Goal: Transaction & Acquisition: Purchase product/service

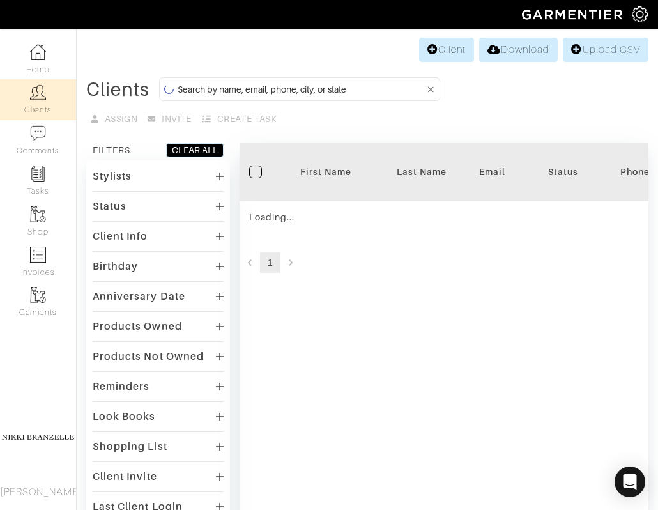
click at [216, 90] on input at bounding box center [301, 89] width 247 height 16
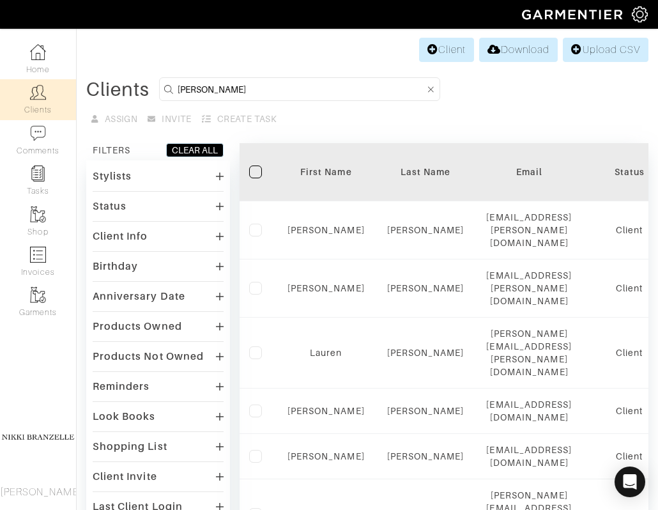
type input "jim"
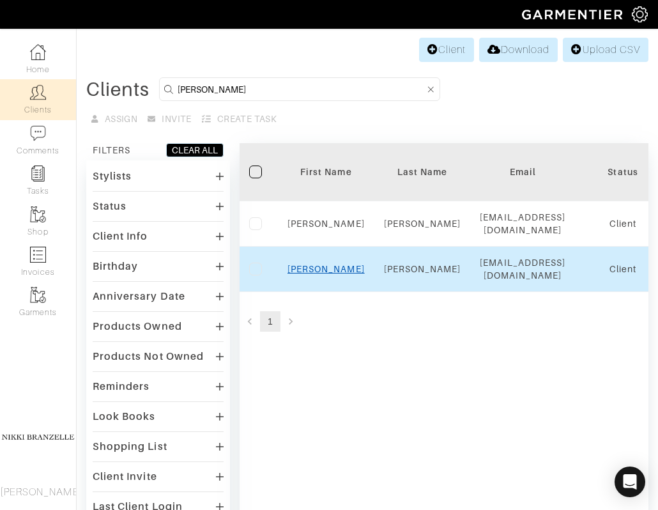
click at [324, 274] on link "Jim" at bounding box center [325, 269] width 77 height 10
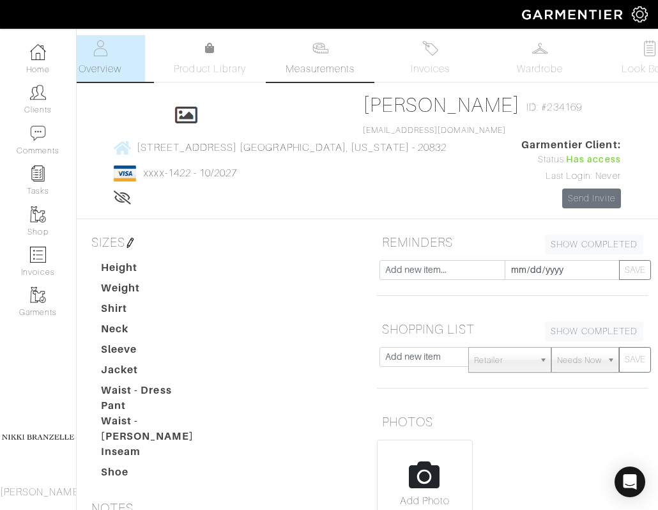
click at [345, 53] on link "Measurements" at bounding box center [320, 58] width 90 height 47
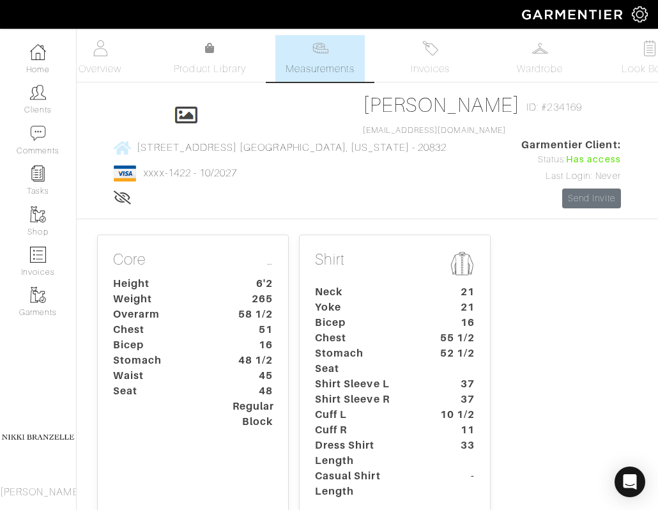
click at [369, 361] on dt "Stomach" at bounding box center [364, 353] width 119 height 15
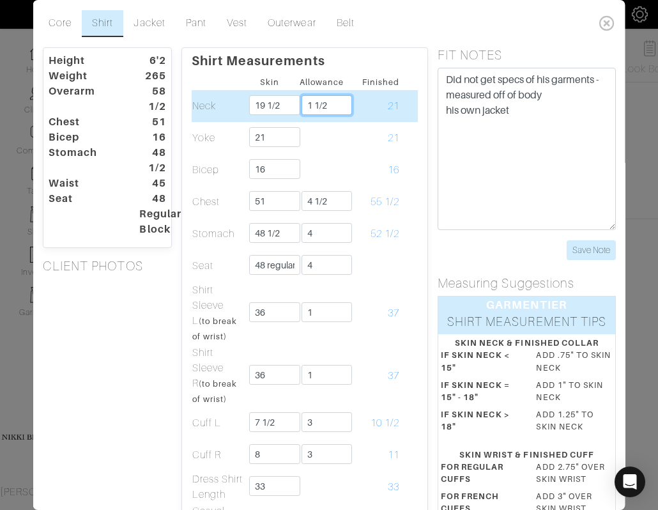
click at [333, 105] on input "1 1/2" at bounding box center [326, 105] width 51 height 20
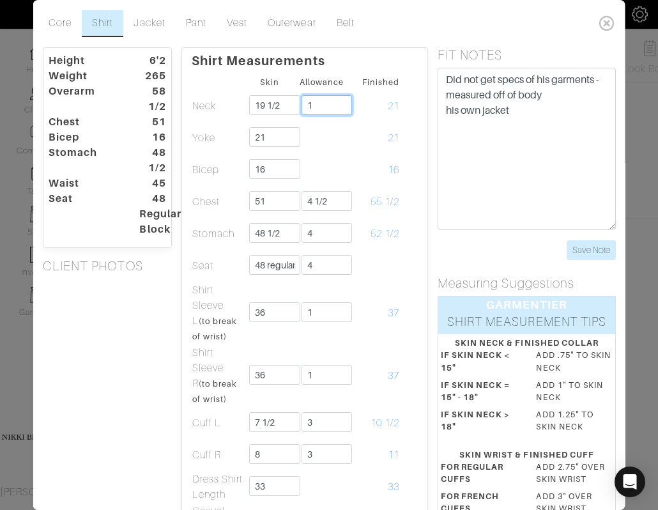
type input "1"
click at [392, 43] on div "Core Shirt Jacket Pant Vest Outerwear Belt Height 6'2 Weight 265 Overarm 58 1/2…" at bounding box center [329, 255] width 592 height 510
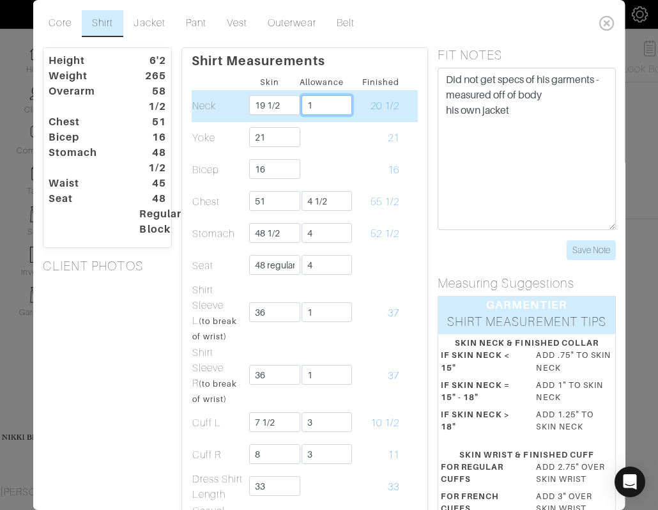
click at [323, 103] on input "1" at bounding box center [326, 105] width 51 height 20
click at [280, 103] on input "19 1/2" at bounding box center [274, 105] width 51 height 20
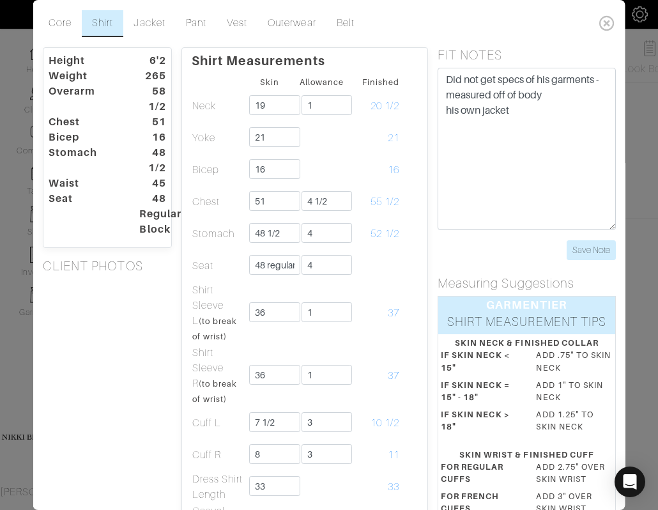
click at [374, 56] on p "Shirt Measurements" at bounding box center [304, 58] width 226 height 20
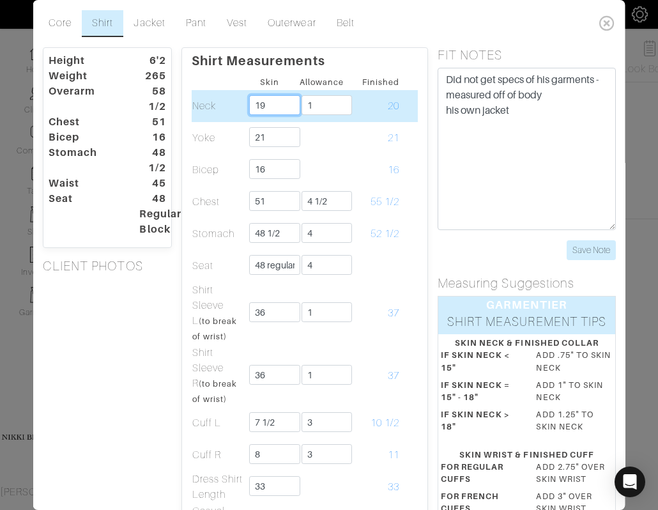
click at [287, 105] on input "19" at bounding box center [274, 105] width 51 height 20
click at [276, 107] on input "19" at bounding box center [274, 105] width 51 height 20
type input "18 1/2"
click at [335, 105] on input "1" at bounding box center [326, 105] width 51 height 20
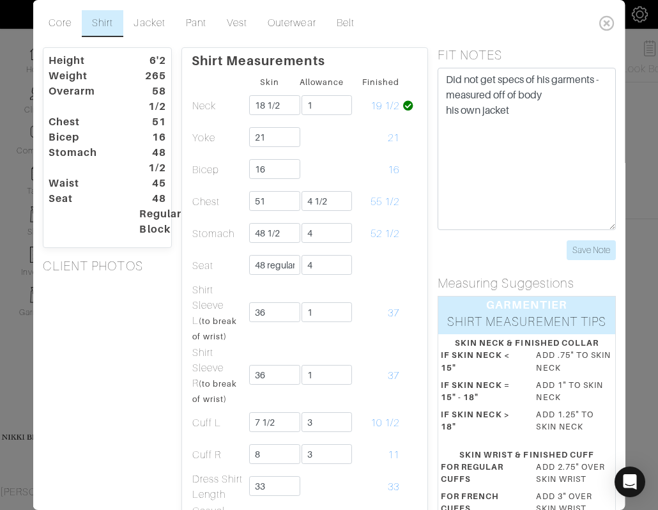
click at [402, 54] on p "Shirt Measurements" at bounding box center [304, 58] width 226 height 20
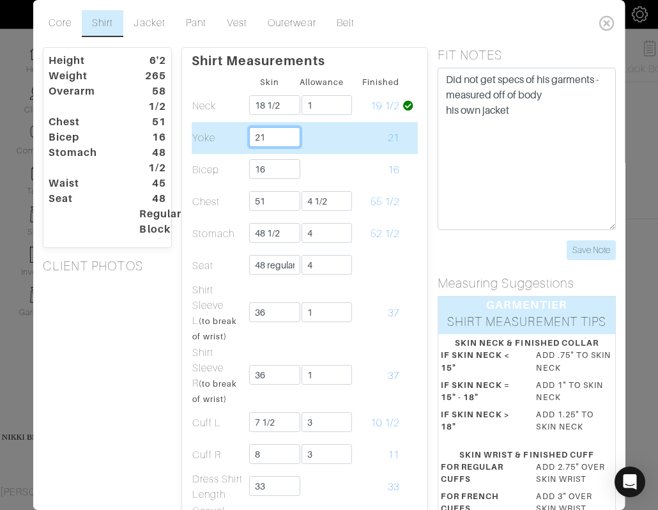
click at [270, 141] on input "21" at bounding box center [274, 137] width 51 height 20
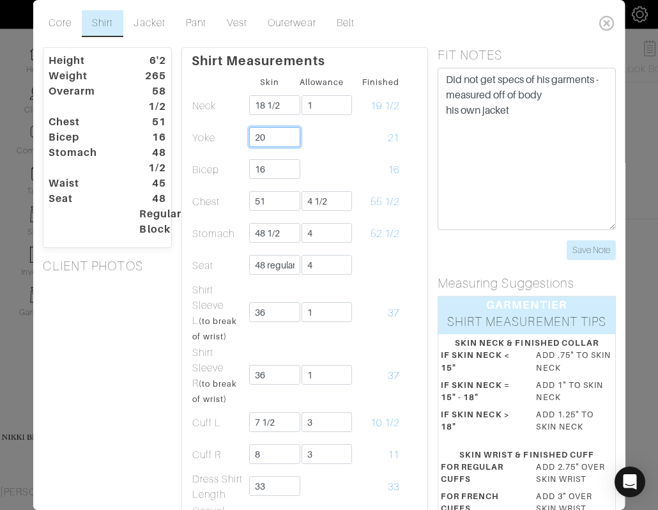
type input "20"
click at [147, 325] on div "Height 6'2 Weight 265 Overarm 58 1/2 Chest 51 Bicep 16 Stomach 48 1/2 Waist 45 …" at bounding box center [107, 492] width 148 height 890
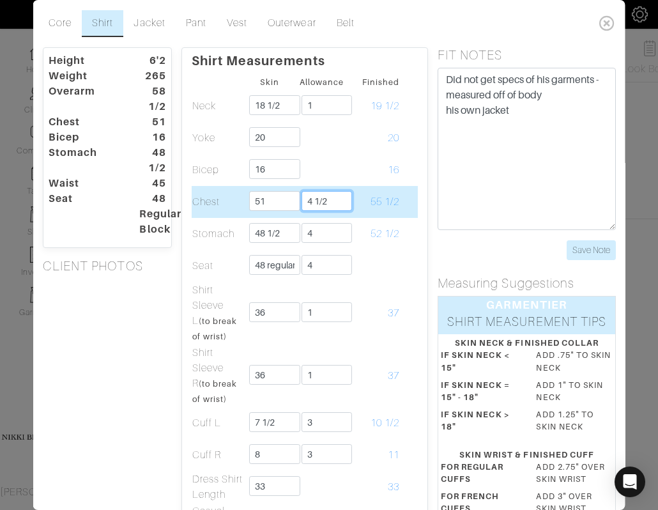
click at [335, 201] on input "4 1/2" at bounding box center [326, 201] width 51 height 20
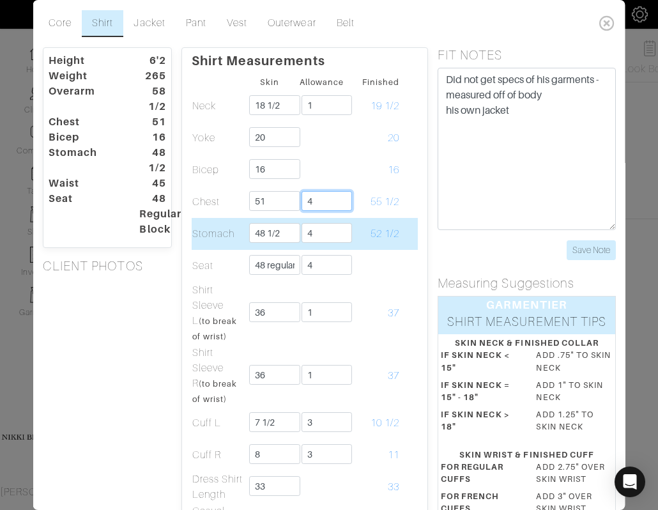
type input "4"
click at [321, 238] on input "4" at bounding box center [326, 233] width 51 height 20
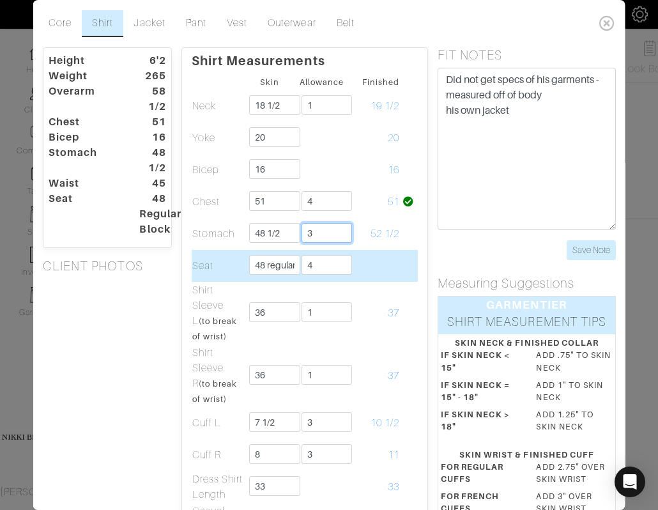
type input "3"
click at [328, 261] on input "4" at bounding box center [326, 265] width 51 height 20
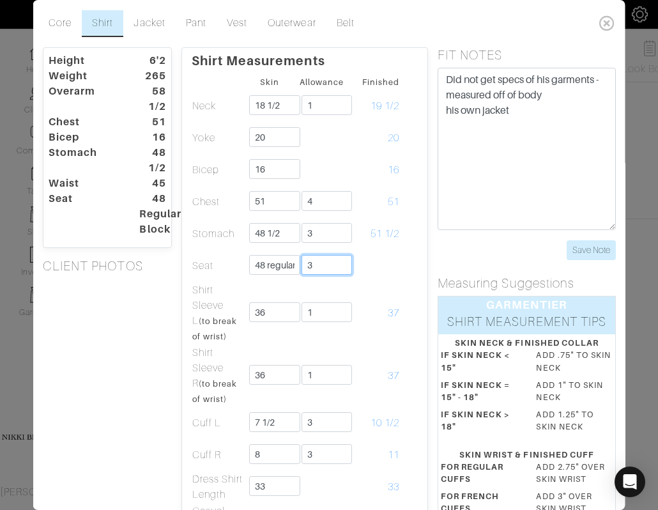
type input "3"
click at [140, 310] on div "Height 6'2 Weight 265 Overarm 58 1/2 Chest 51 Bicep 16 Stomach 48 1/2 Waist 45 …" at bounding box center [107, 492] width 148 height 890
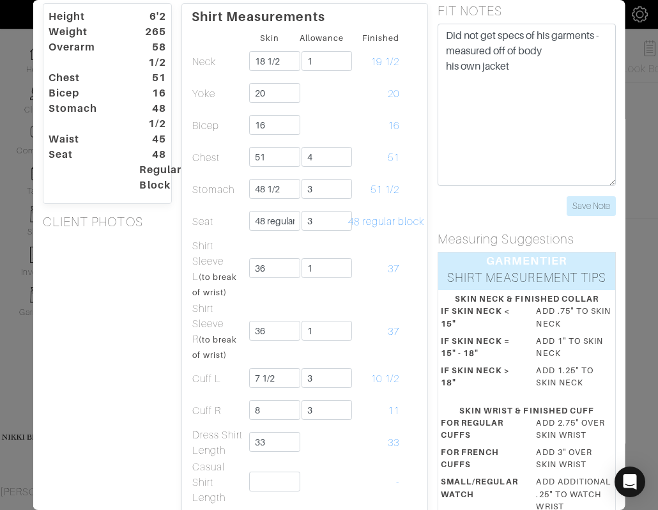
scroll to position [34, 0]
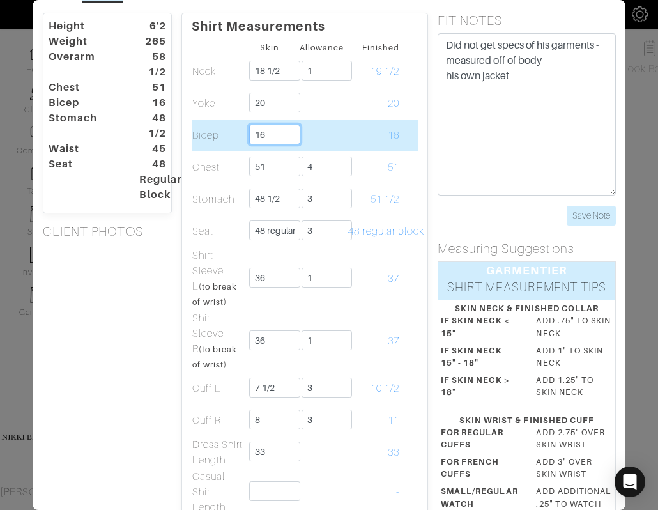
click at [273, 137] on input "16" at bounding box center [274, 135] width 51 height 20
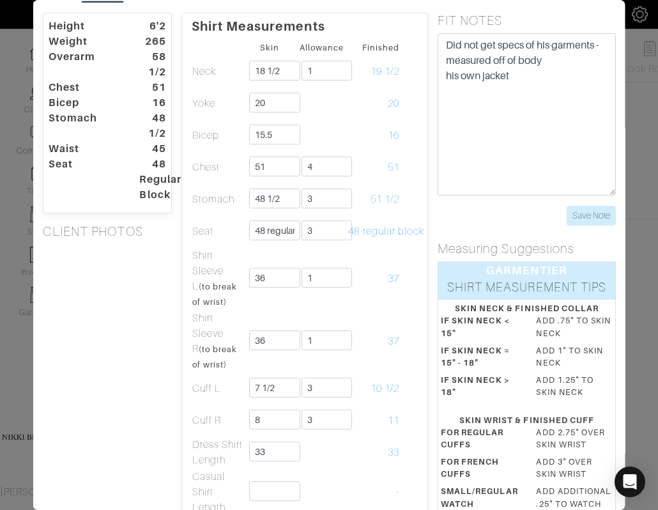
type input "15 1/2"
click at [112, 336] on div "Height 6'2 Weight 265 Overarm 58 1/2 Chest 51 Bicep 16 Stomach 48 1/2 Waist 45 …" at bounding box center [107, 458] width 148 height 890
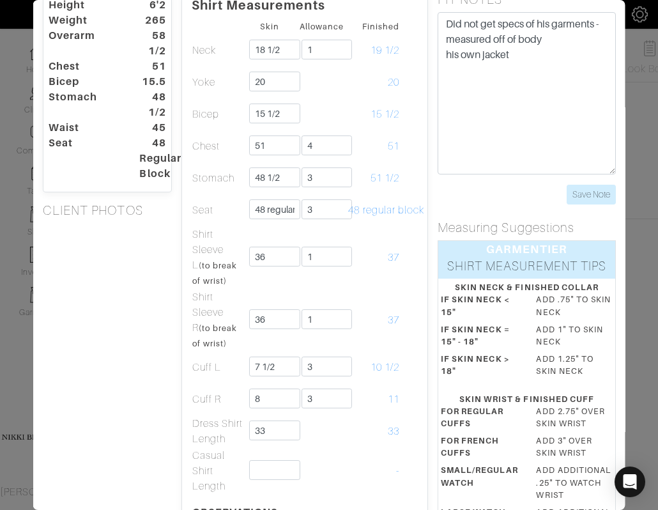
scroll to position [60, 0]
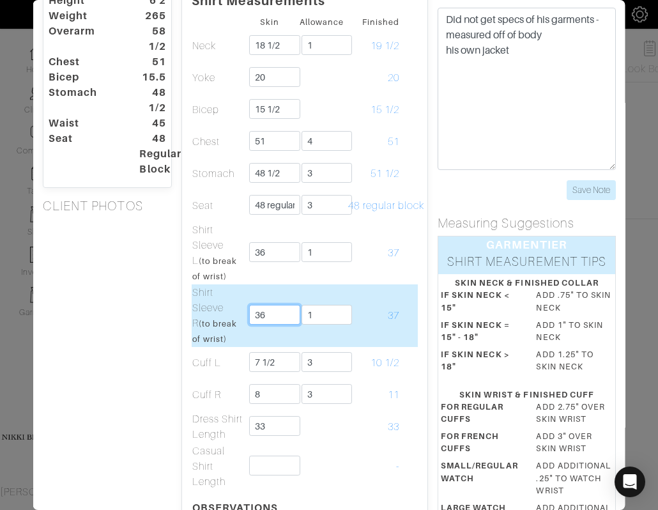
click at [277, 316] on input "36" at bounding box center [274, 315] width 51 height 20
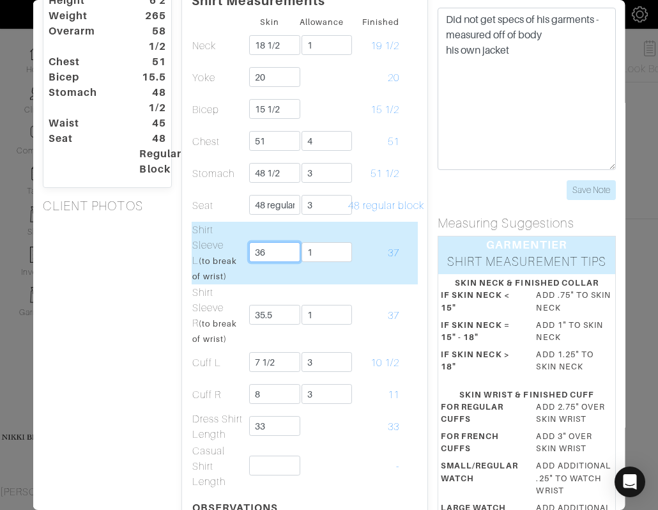
type input "35 1/2"
click at [278, 254] on input "36" at bounding box center [274, 252] width 51 height 20
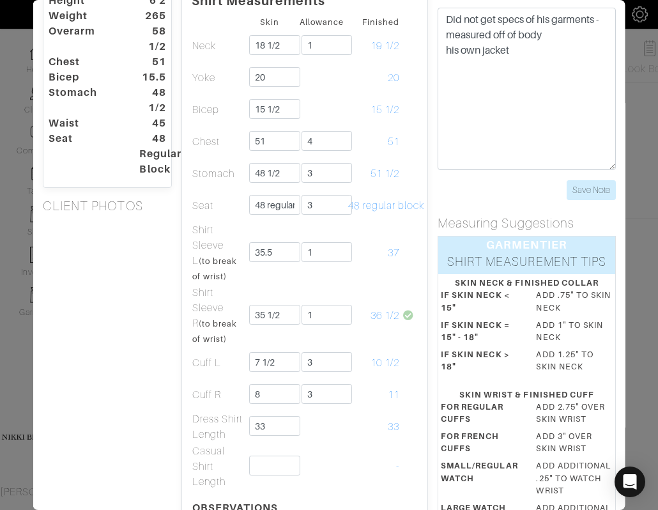
type input "35 1/2"
click at [114, 328] on div "Height 6'2 Weight 265 Overarm 58 1/2 Chest 51 Bicep 15.5 Stomach 48 1/2 Waist 4…" at bounding box center [107, 432] width 148 height 890
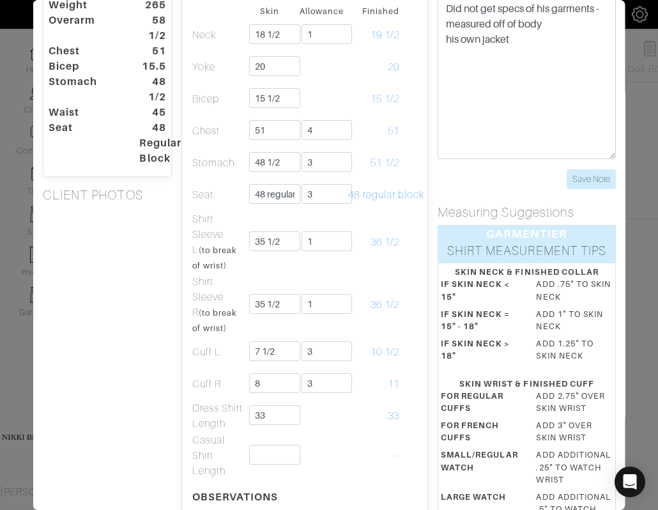
scroll to position [0, 0]
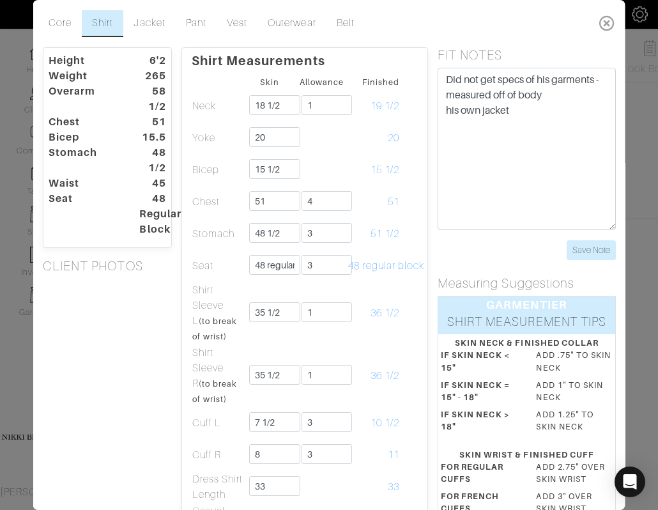
click at [609, 26] on icon at bounding box center [606, 23] width 26 height 26
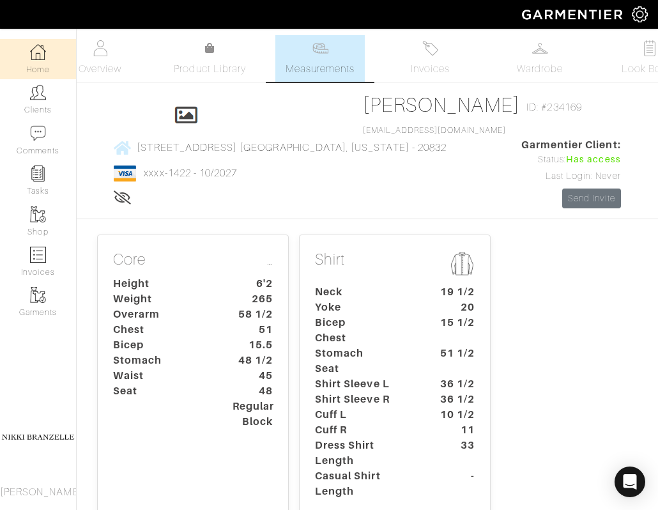
click at [42, 60] on link "Home" at bounding box center [38, 59] width 76 height 40
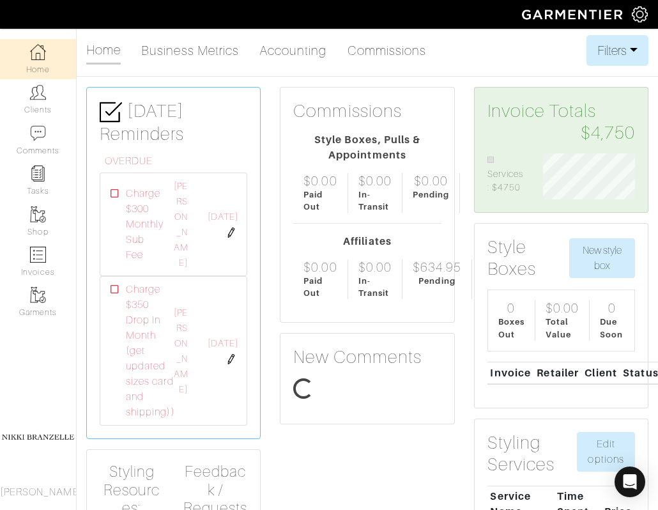
scroll to position [55, 111]
click at [116, 189] on icon at bounding box center [115, 193] width 9 height 9
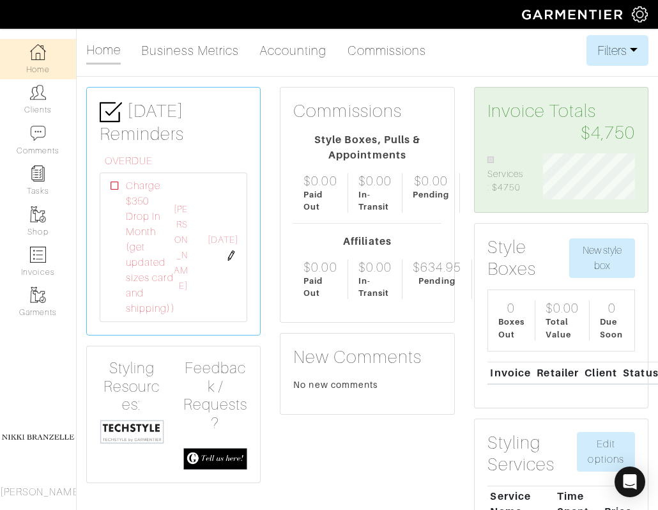
click at [116, 187] on icon at bounding box center [115, 185] width 9 height 9
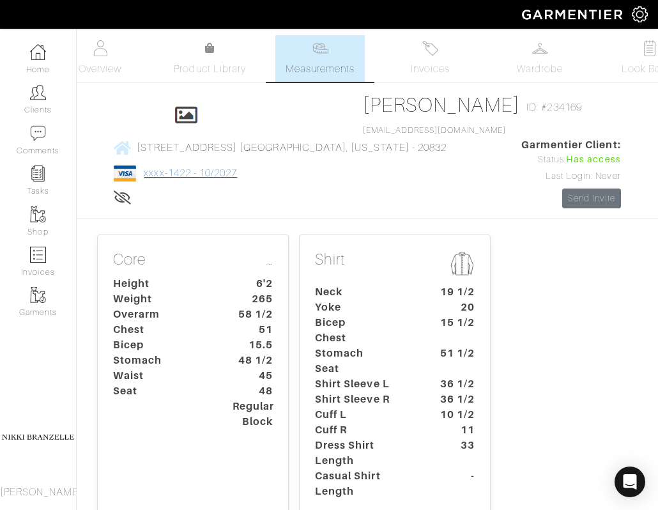
click at [237, 167] on link "xxxx-1422 - 10/2027" at bounding box center [190, 172] width 93 height 11
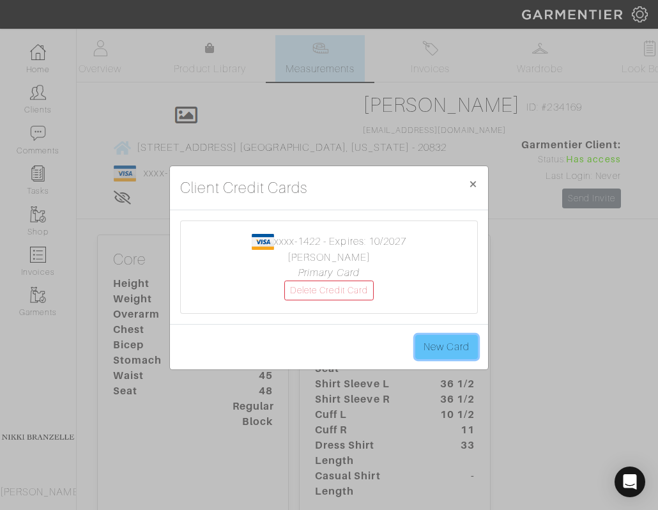
click at [439, 346] on link "New Card" at bounding box center [446, 347] width 63 height 24
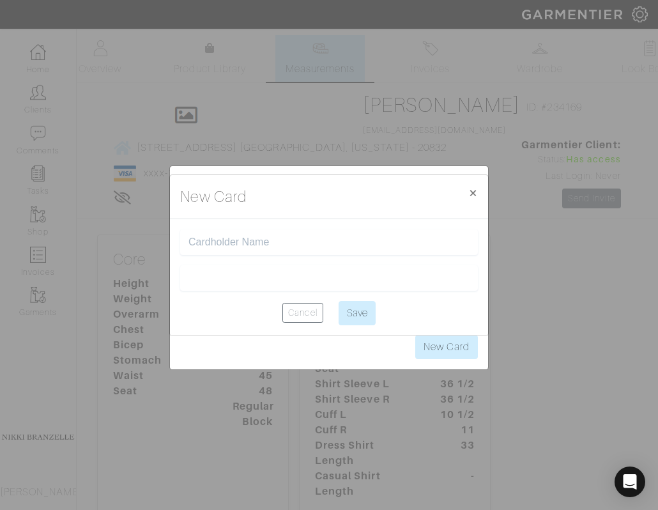
click at [293, 243] on input "text" at bounding box center [328, 242] width 281 height 12
type input "Ni"
click at [438, 236] on input "Ni" at bounding box center [328, 242] width 281 height 12
click at [301, 248] on input "Ni" at bounding box center [328, 242] width 281 height 12
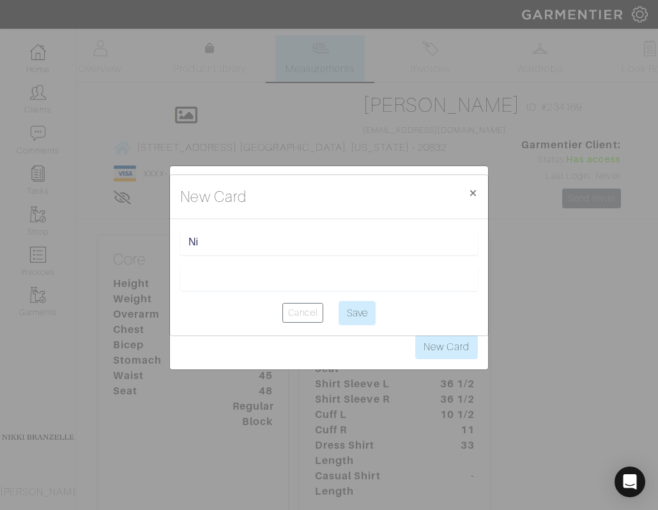
click at [300, 245] on input "Ni" at bounding box center [328, 242] width 281 height 12
click at [286, 270] on div at bounding box center [329, 278] width 298 height 26
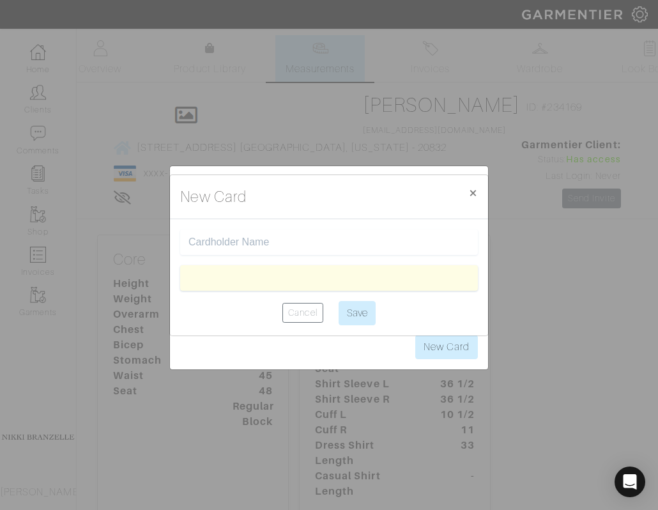
click at [251, 245] on input "text" at bounding box center [328, 242] width 281 height 12
type input "[PERSON_NAME]"
click at [366, 317] on input "Save" at bounding box center [357, 313] width 37 height 24
type input "Saving..."
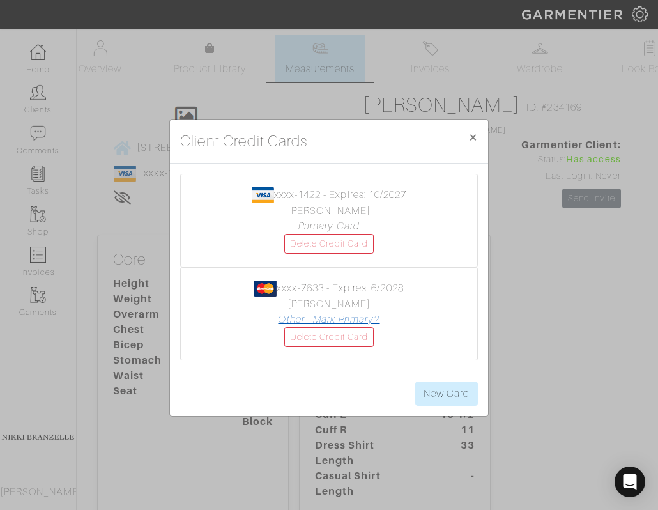
click at [367, 317] on link "Other - Mark Primary?" at bounding box center [329, 319] width 102 height 11
click at [477, 141] on span "×" at bounding box center [473, 136] width 10 height 17
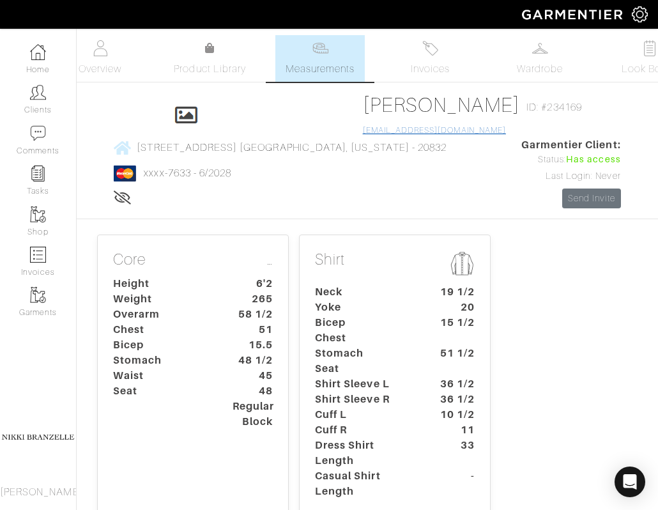
click at [363, 130] on link "[EMAIL_ADDRESS][DOMAIN_NAME]" at bounding box center [434, 130] width 143 height 9
click at [363, 102] on link "[PERSON_NAME]" at bounding box center [442, 104] width 158 height 23
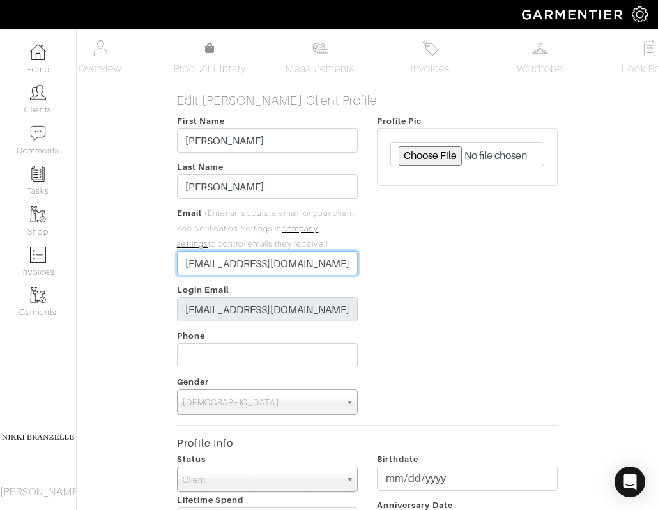
click at [255, 265] on input "[EMAIL_ADDRESS][DOMAIN_NAME]" at bounding box center [267, 263] width 181 height 24
type input "[EMAIL_ADDRESS][DOMAIN_NAME]"
type input "[PHONE_NUMBER]"
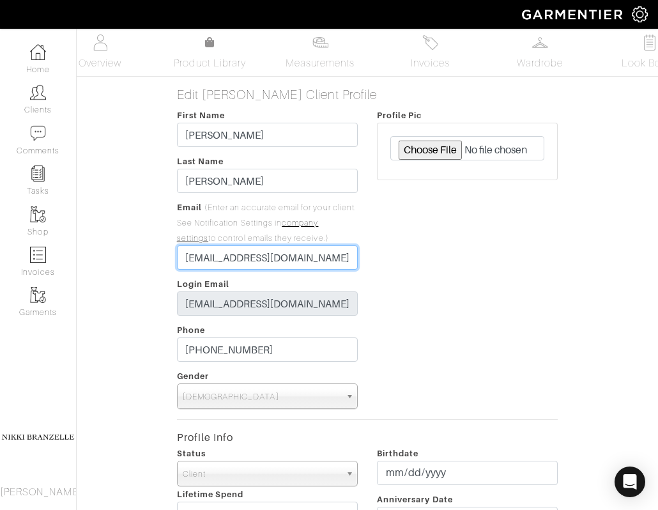
scroll to position [7, 0]
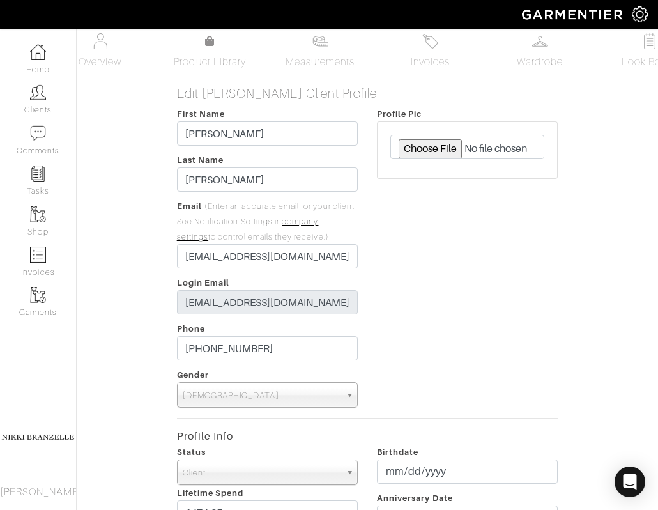
click at [408, 267] on div "Profile Pic" at bounding box center [467, 256] width 200 height 301
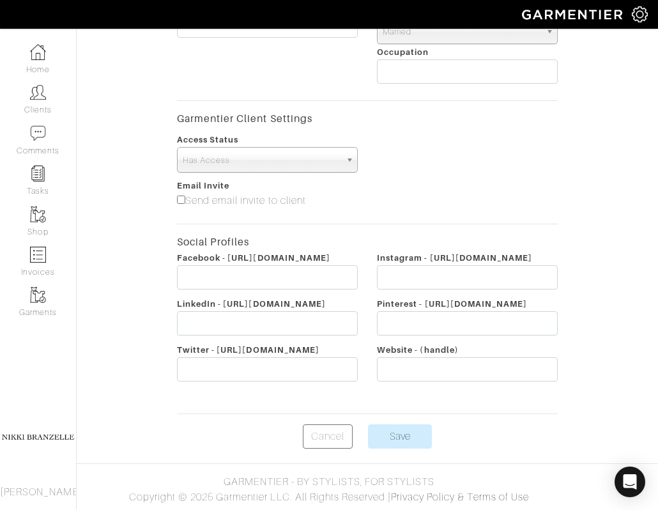
scroll to position [545, 0]
click at [400, 448] on input "Save" at bounding box center [400, 436] width 64 height 24
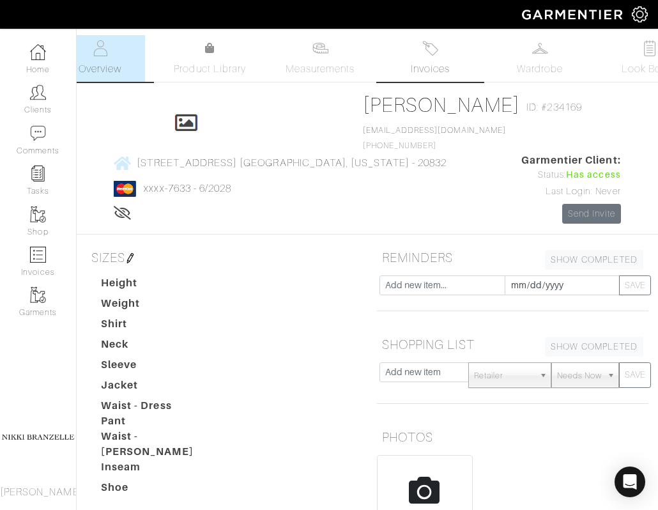
click at [427, 64] on span "Invoices" at bounding box center [430, 68] width 39 height 15
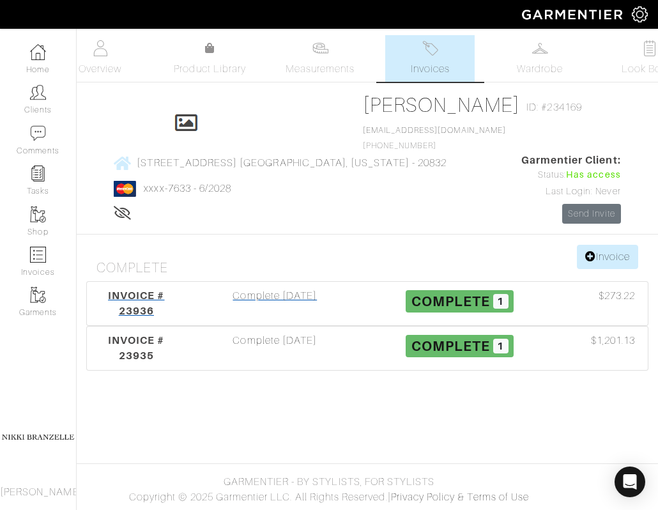
click at [143, 304] on span "INVOICE # 23936" at bounding box center [136, 302] width 56 height 27
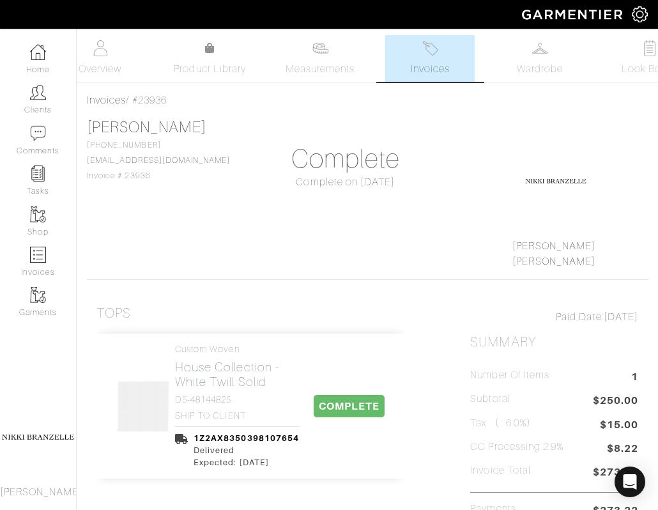
drag, startPoint x: 157, startPoint y: 180, endPoint x: 79, endPoint y: 175, distance: 78.7
copy span "Invoice # 23936"
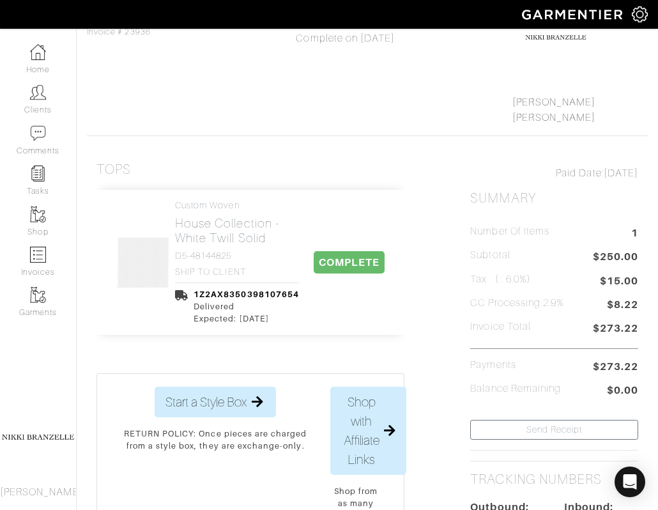
scroll to position [143, 0]
click at [264, 107] on div "Jim Webb 240-429-2838 nbranzelle@gmail.com Invoice # 23936 Complete Complete on…" at bounding box center [367, 50] width 561 height 151
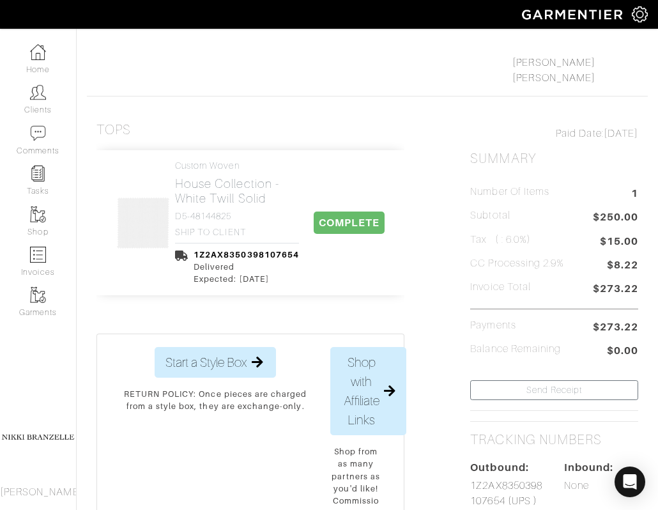
scroll to position [187, 0]
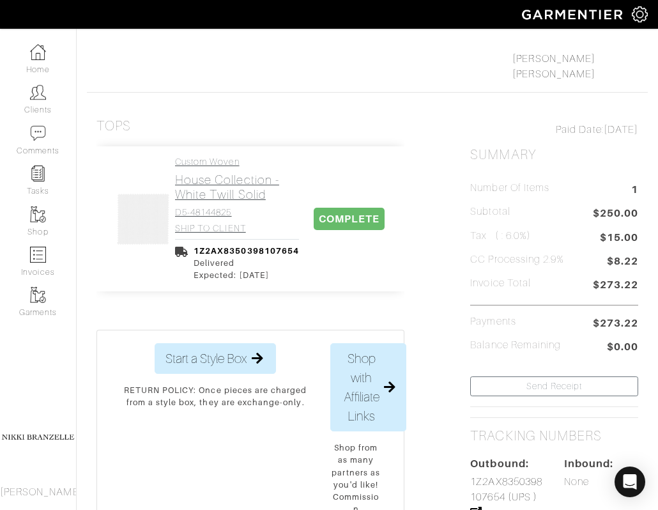
click at [227, 197] on h2 "House Collection - White Twill Solid" at bounding box center [237, 186] width 124 height 29
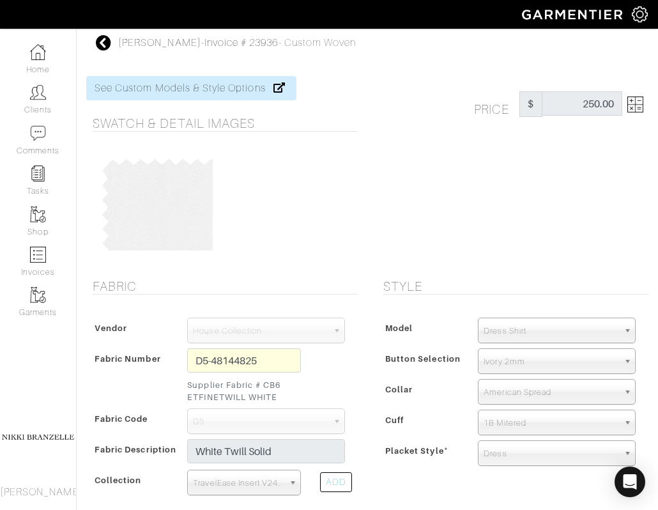
click at [109, 46] on icon at bounding box center [104, 42] width 16 height 15
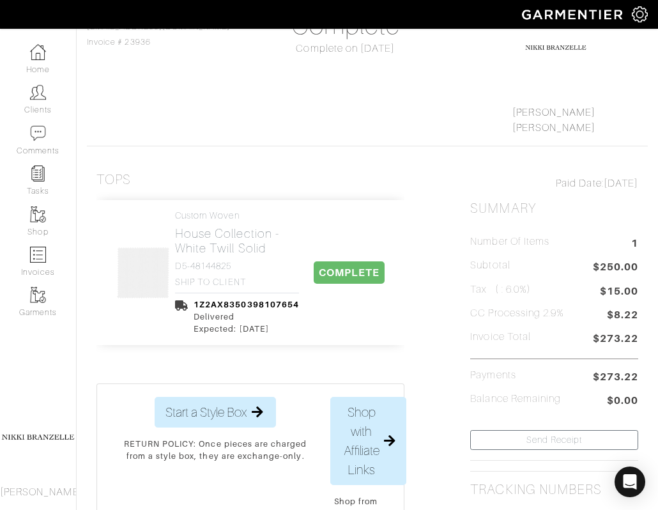
scroll to position [174, 0]
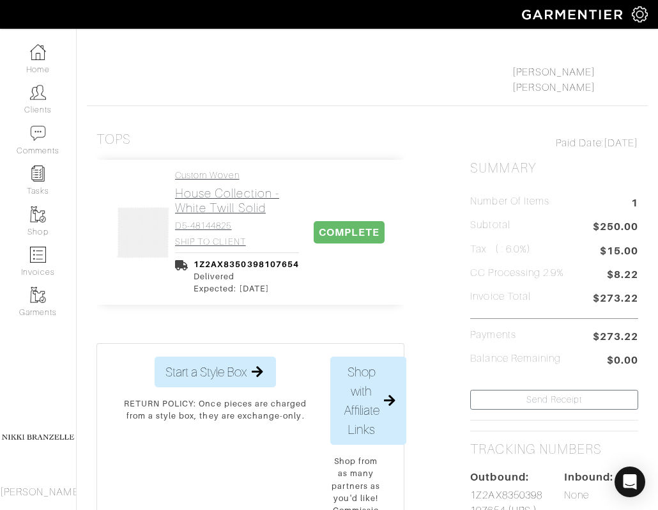
click at [213, 204] on h2 "House Collection - White Twill Solid" at bounding box center [237, 200] width 124 height 29
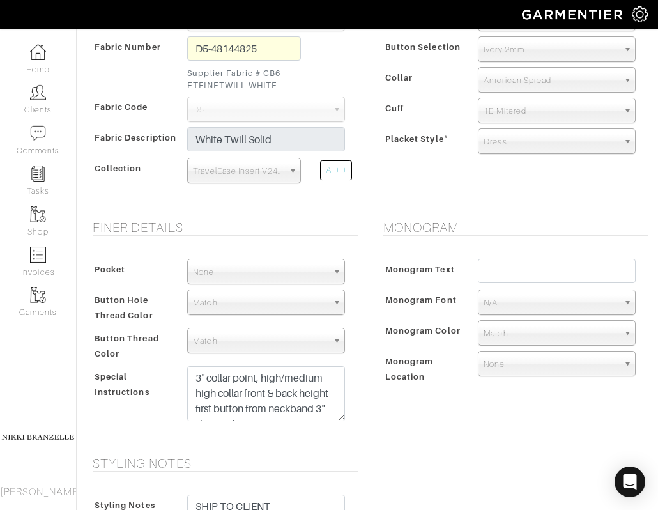
scroll to position [312, 0]
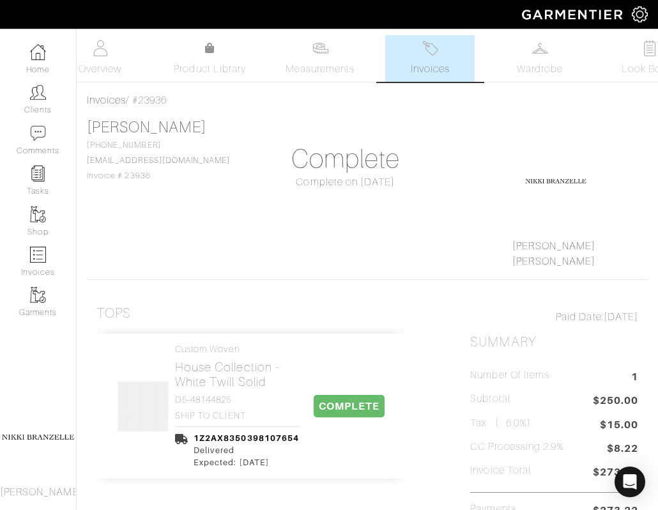
click at [467, 56] on link "Invoices" at bounding box center [429, 58] width 89 height 47
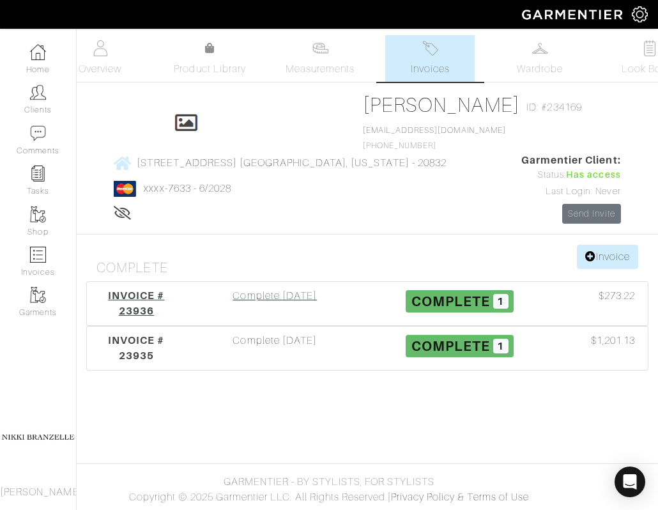
click at [282, 303] on div "Complete [DATE]" at bounding box center [275, 303] width 185 height 31
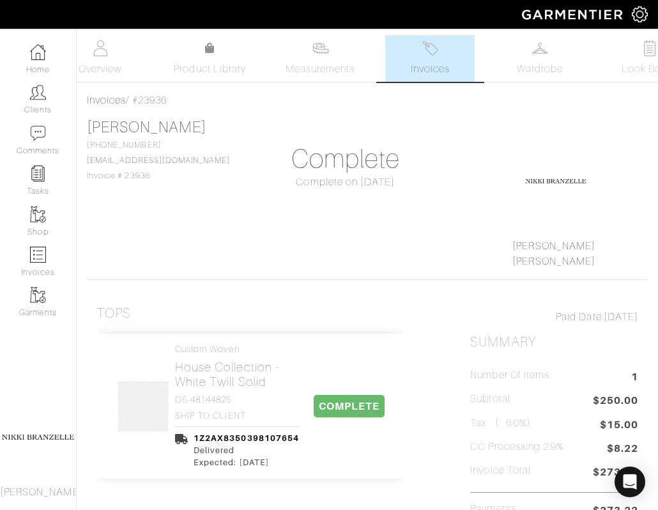
scroll to position [1, 0]
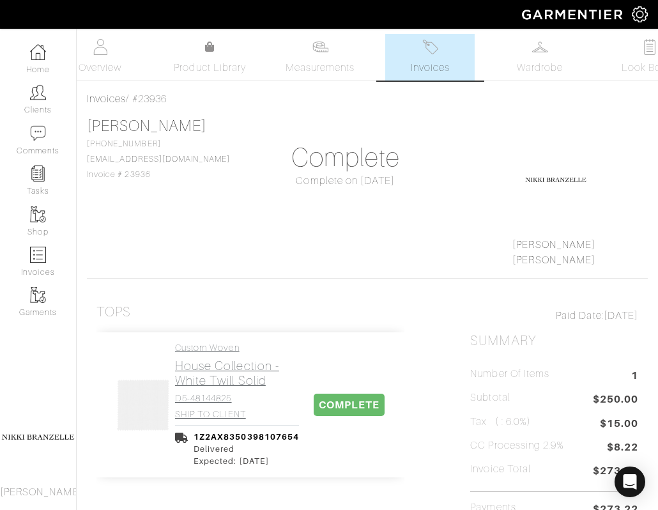
click at [250, 375] on h2 "House Collection - White Twill Solid" at bounding box center [237, 372] width 124 height 29
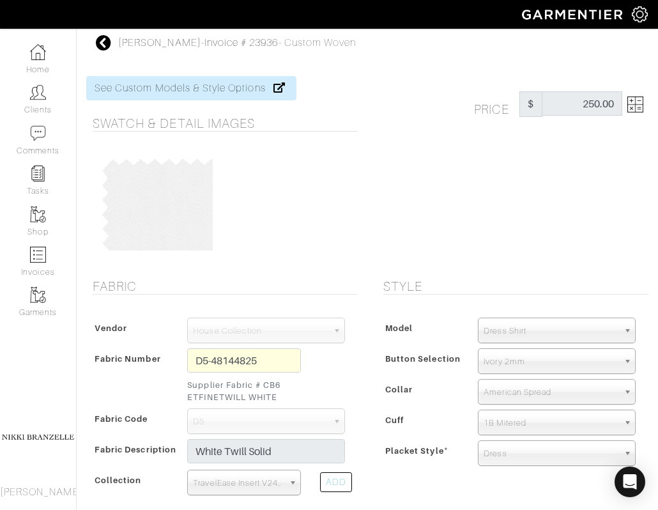
click at [103, 40] on icon at bounding box center [104, 42] width 16 height 15
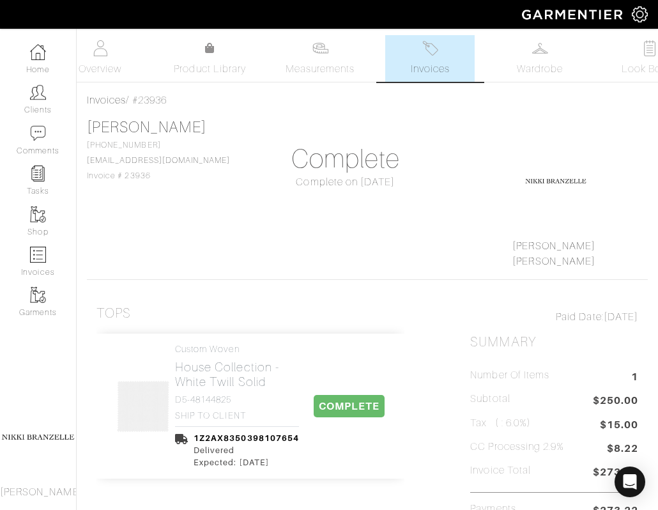
click at [427, 61] on link "Invoices" at bounding box center [429, 58] width 89 height 47
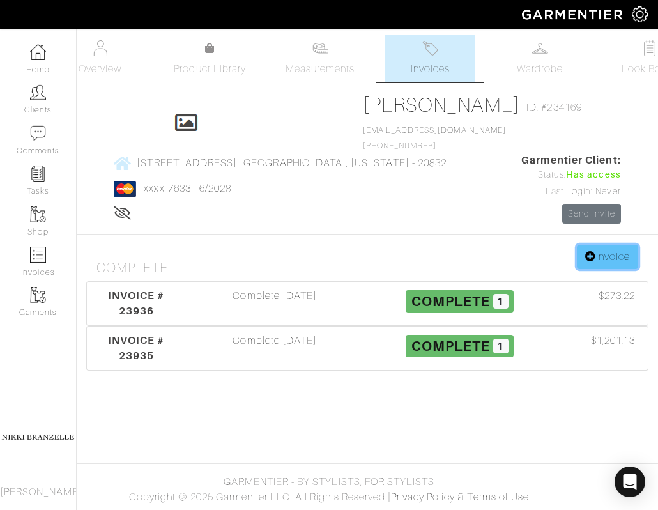
click at [594, 269] on link "Invoice" at bounding box center [607, 257] width 61 height 24
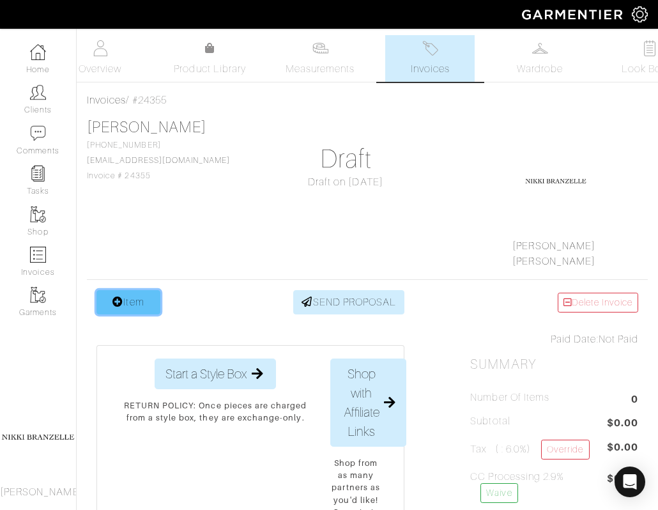
click at [121, 300] on icon at bounding box center [117, 301] width 11 height 10
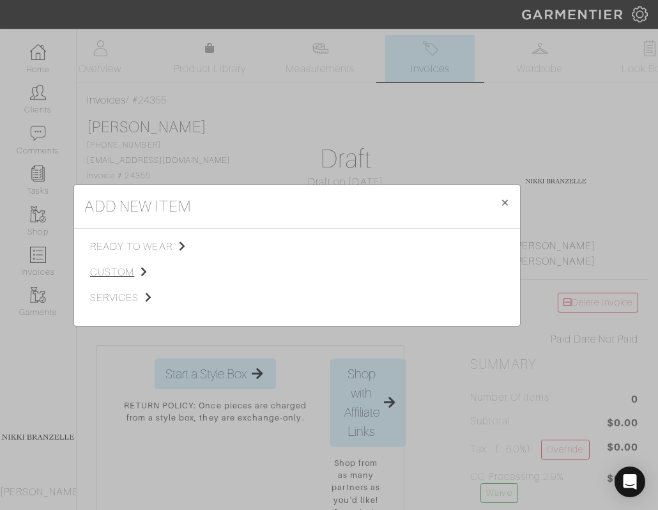
click at [109, 272] on span "custom" at bounding box center [154, 271] width 128 height 15
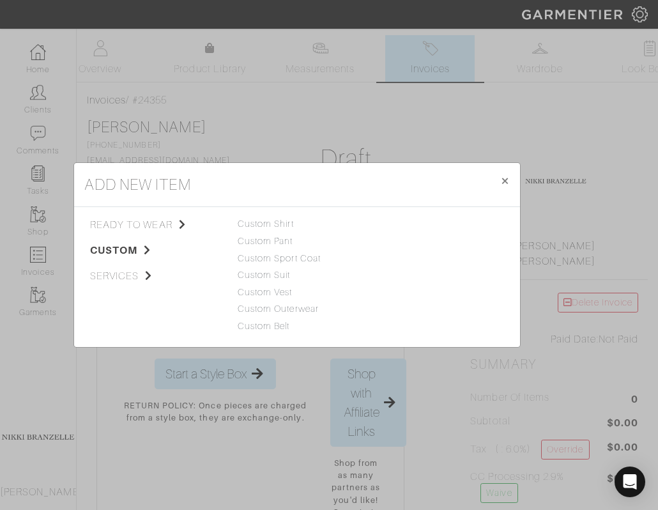
click at [273, 217] on div "Custom Shirt" at bounding box center [297, 224] width 119 height 14
click at [273, 222] on link "Custom Shirt" at bounding box center [266, 223] width 56 height 10
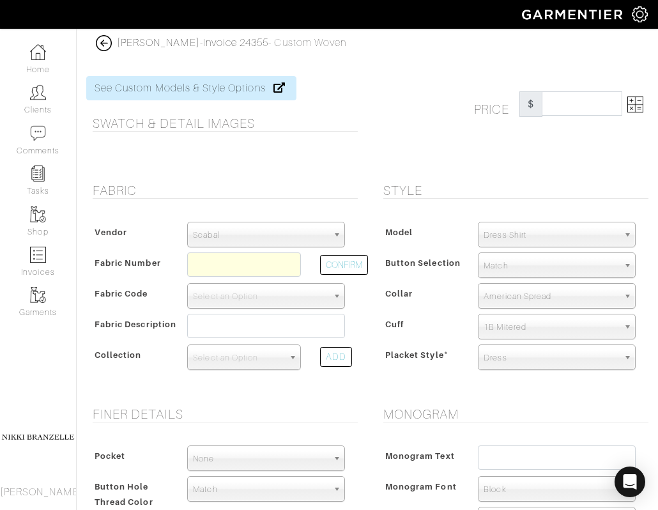
click at [280, 238] on span "Scabal" at bounding box center [260, 235] width 135 height 26
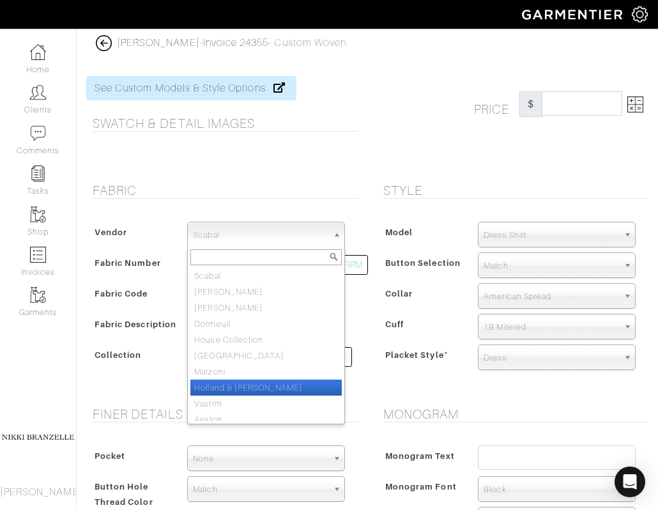
scroll to position [6, 0]
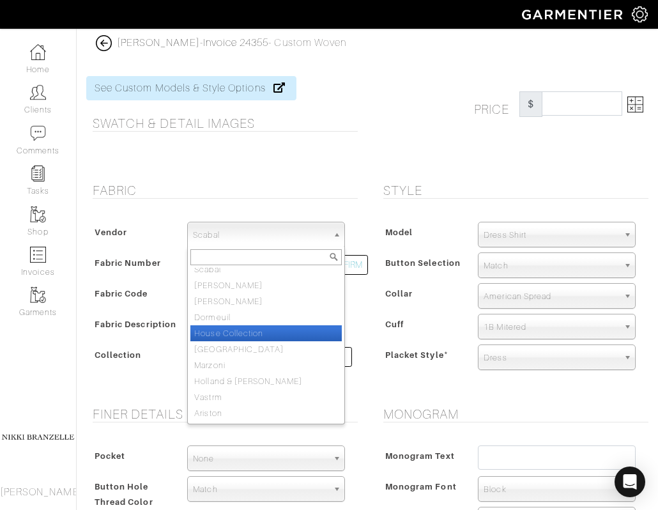
click at [272, 330] on li "House Collection" at bounding box center [265, 333] width 151 height 16
select select "75"
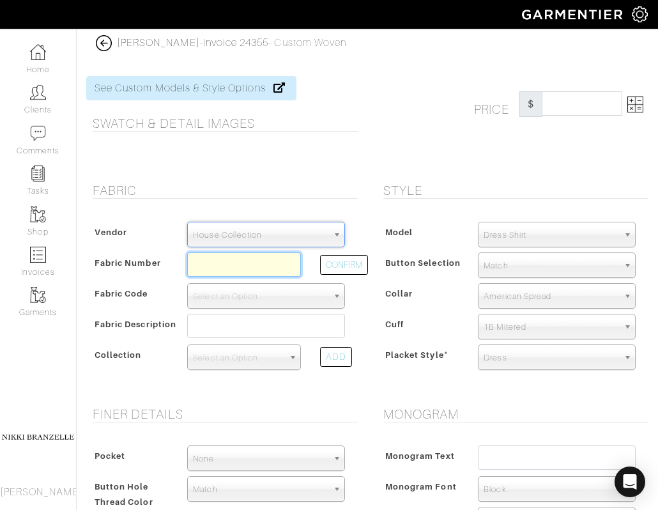
click at [214, 269] on input "text" at bounding box center [244, 264] width 114 height 24
paste input "D5-48144825"
type input "D5-48144825"
click at [259, 359] on span "Select an Option" at bounding box center [238, 358] width 91 height 26
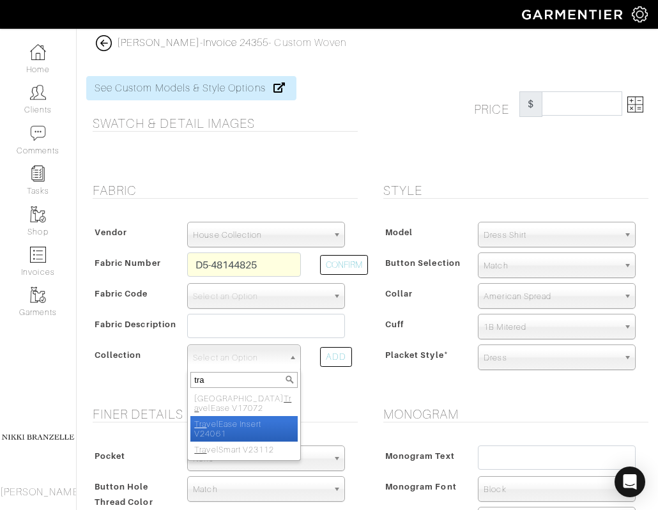
type input "tra"
click at [259, 427] on li "Tra velEase Insert V24061" at bounding box center [243, 429] width 107 height 26
select select "936"
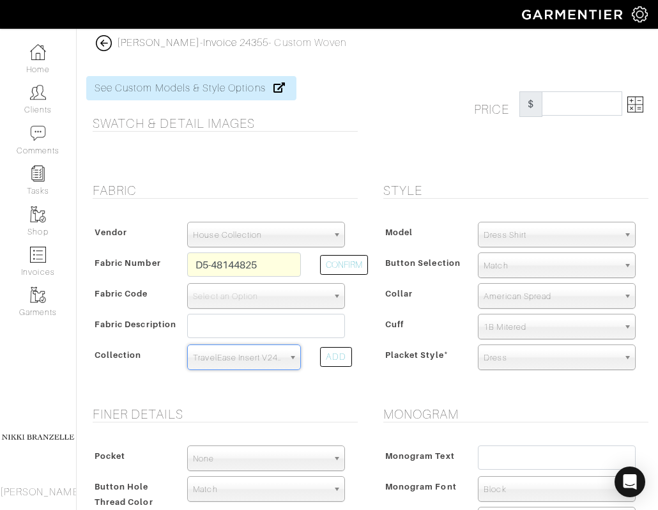
click at [334, 167] on div at bounding box center [221, 155] width 271 height 26
click at [352, 263] on button "CONFIRM" at bounding box center [344, 265] width 48 height 20
select select "5571"
type input "White Twill Solid"
select select
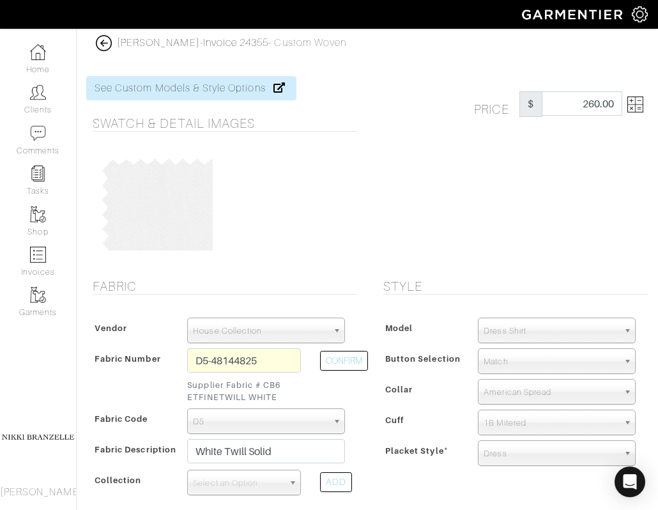
click at [634, 105] on img at bounding box center [635, 104] width 16 height 16
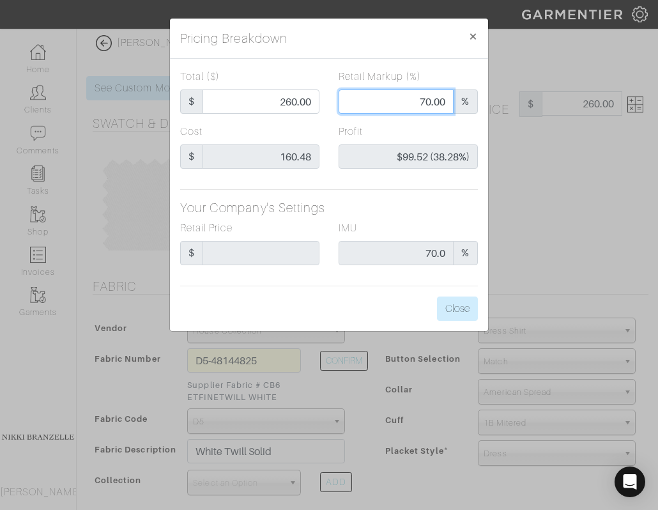
drag, startPoint x: 409, startPoint y: 102, endPoint x: 528, endPoint y: 100, distance: 118.8
click at [528, 100] on div "Pricing Breakdown × Total ($) $ 260.00 Retail Markup (%) 70.00 % Cost $ 160.48 …" at bounding box center [329, 255] width 658 height 510
type input "0.00"
type input "0"
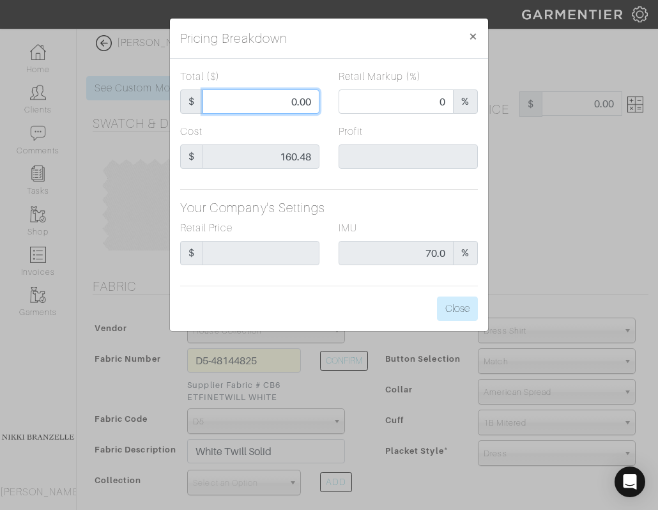
type input "0.00"
click at [286, 110] on input "0.00" at bounding box center [260, 101] width 117 height 24
type input "0.001"
type input "-$160.48 (-16047900.00%)"
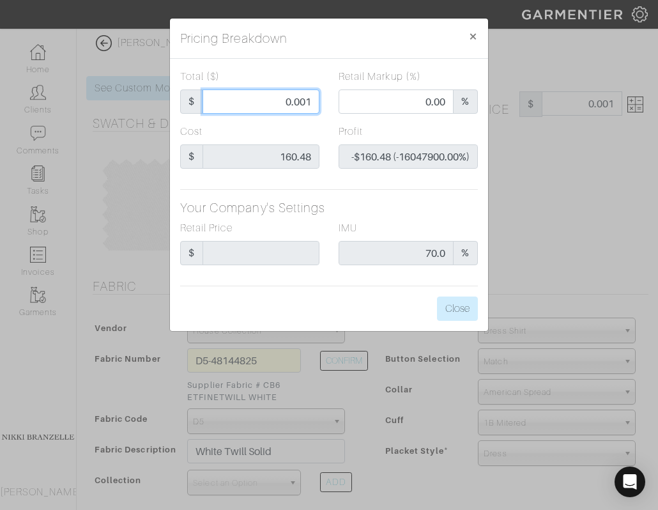
type input "0.0016"
type input "-$160.48 (-10029900.00%)"
type input "0.00160"
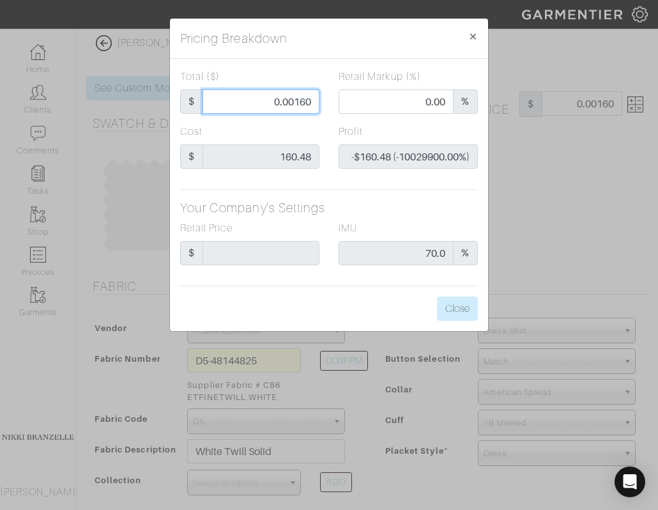
type input "0.0016"
type input "0.001"
type input "-$160.48 (-16047900.00%)"
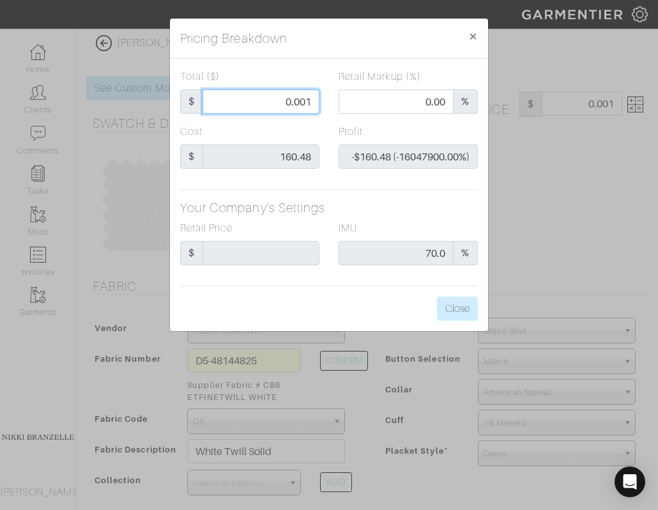
type input "0.00"
type input "10.00"
type input "-$150.48 (-1504.80%)"
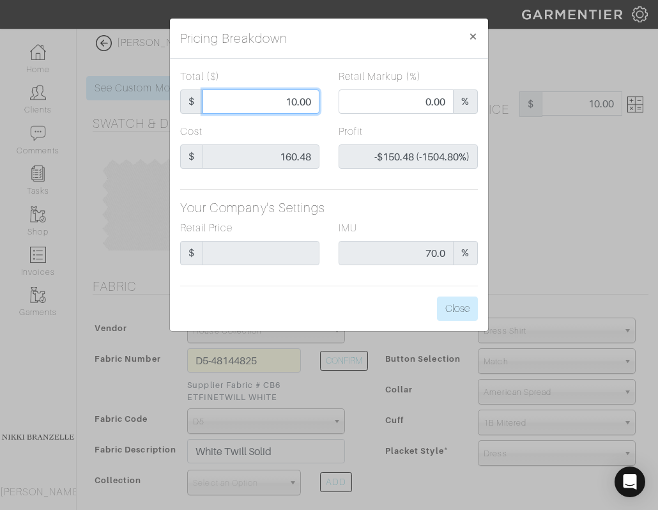
type input "160.00"
type input "51.25"
type input "-$0.48 (-0.30%)"
type input "1600.00"
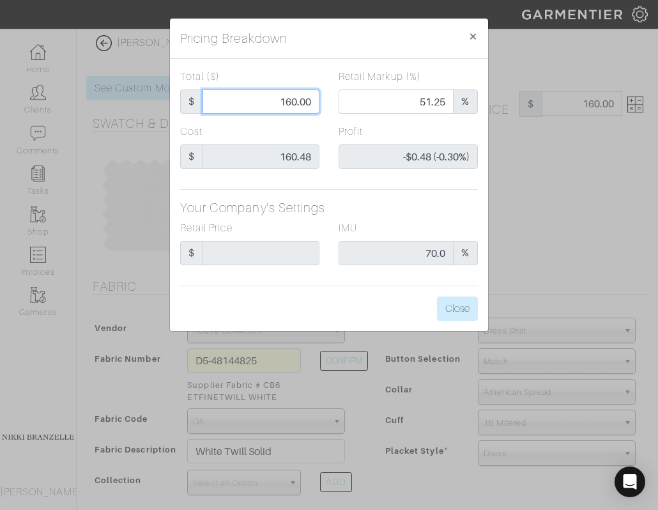
type input "1600.00"
type input "95.13"
type input "$1,439.52 (89.97%)"
type input "160.0.00"
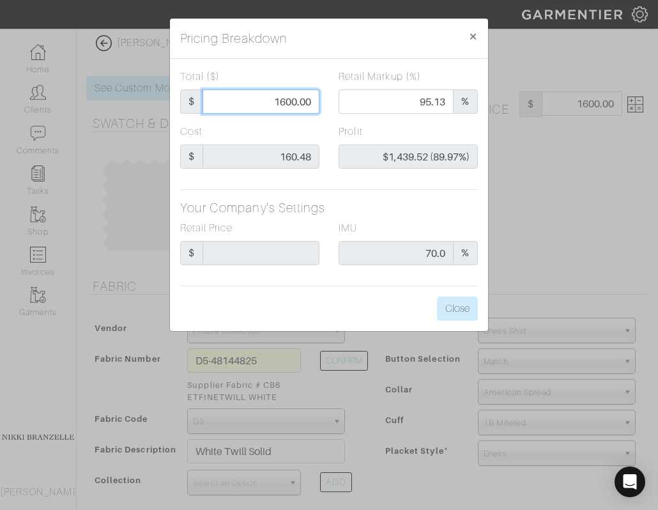
type input "51.25"
type input "-$0.48 (-0.30%)"
type input "160.40.00"
type input "51.37"
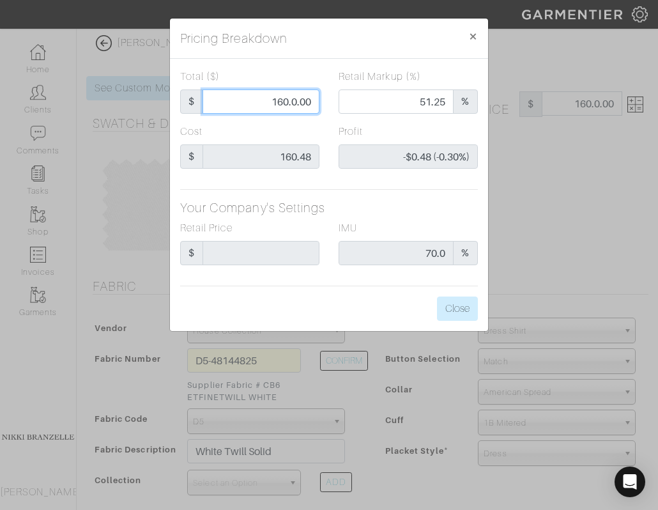
type input "-$0.08 (-0.05%)"
type input "160.480.00"
type input "51.40"
type input "$0.00 (0.00%)"
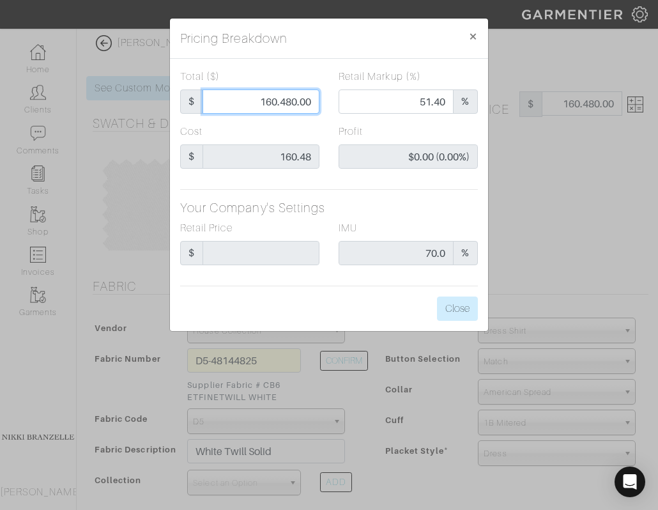
type input "160.480.0"
type input "160.480."
type input "160.480"
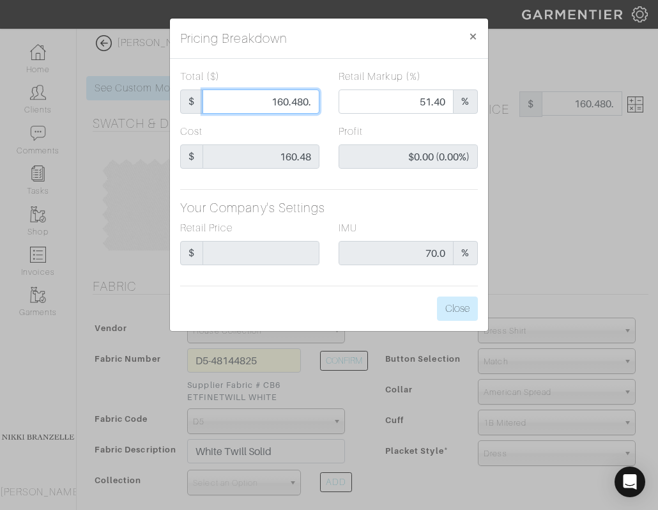
type input "160.480"
type input "160.48"
click at [377, 190] on div "Total ($) $ 160.48 Retail Markup (%) 51.40 % Cost $ 160.48 Profit $0.00 (0.00%)…" at bounding box center [329, 195] width 318 height 272
click at [298, 112] on input "160.48" at bounding box center [260, 101] width 117 height 24
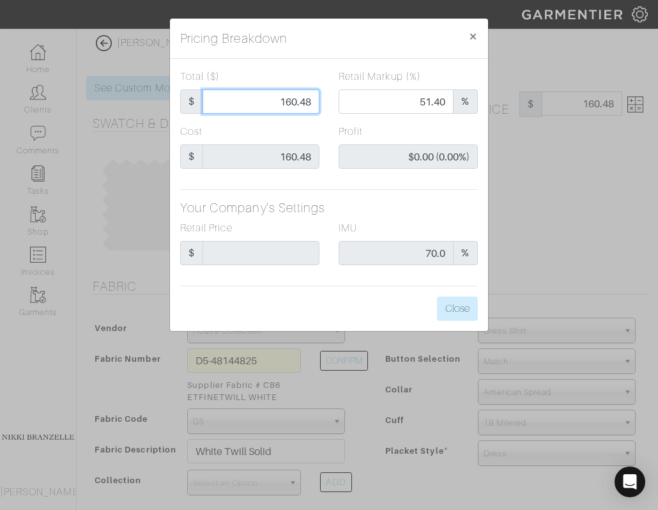
click at [298, 112] on input "160.48" at bounding box center [260, 101] width 117 height 24
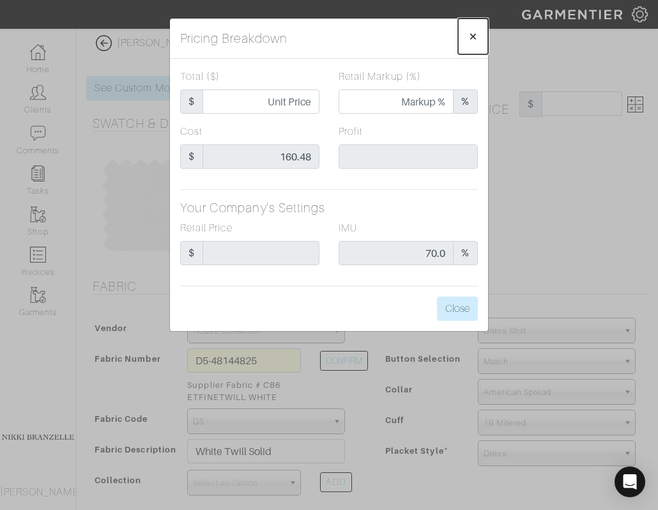
click at [471, 32] on span "×" at bounding box center [473, 35] width 10 height 17
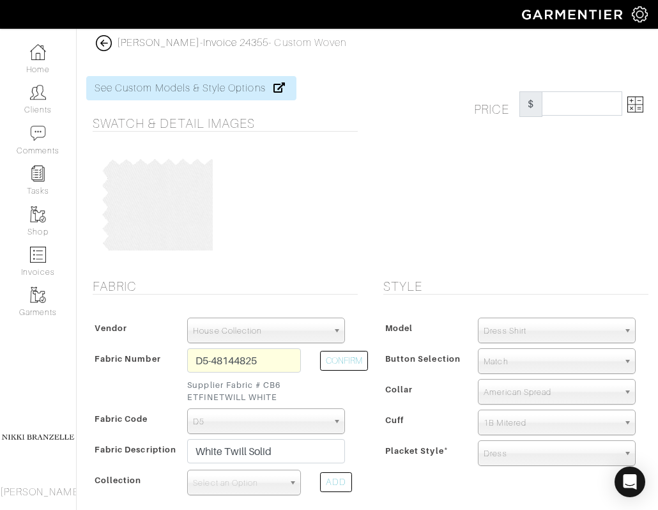
click at [638, 99] on img at bounding box center [635, 104] width 16 height 16
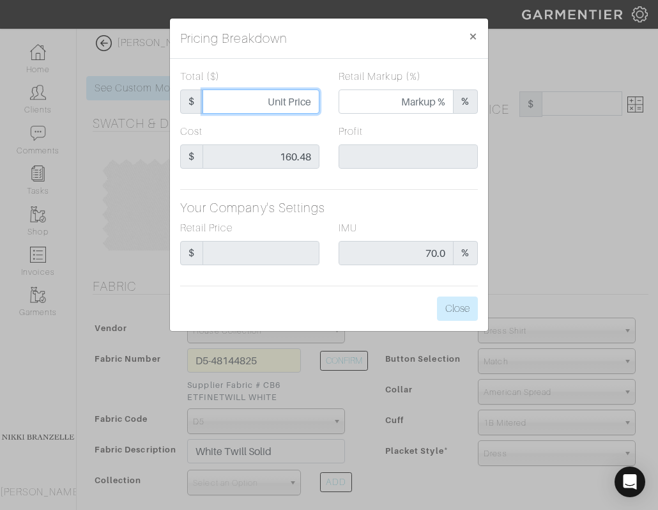
click at [270, 104] on input "Total ($)" at bounding box center [260, 101] width 117 height 24
type input "1"
type input "0.00"
type input "-$159.48 (-15948.00%)"
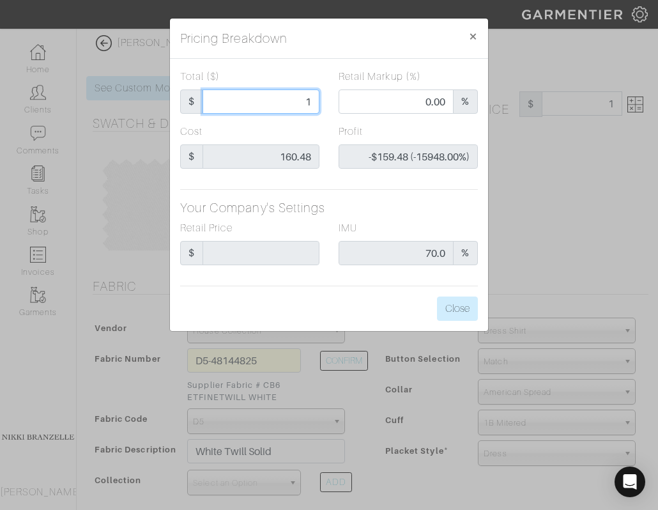
type input "16"
type input "-$144.48 (-903.00%)"
type input "160"
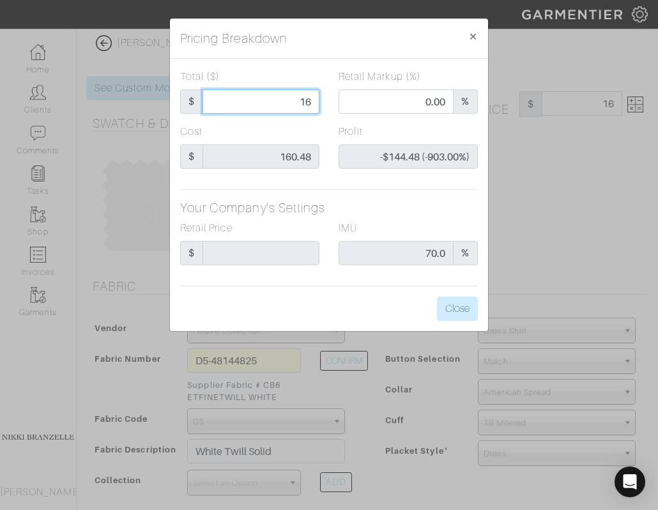
type input "51.25"
type input "-$0.48 (-0.30%)"
type input "160."
type input "160.4"
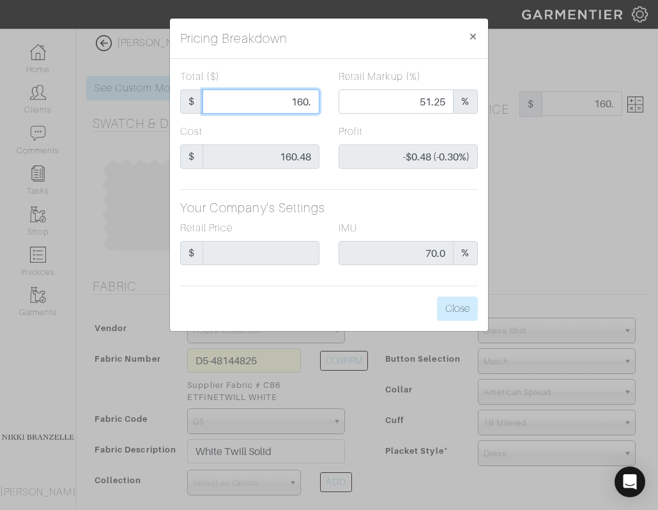
type input "160.4"
type input "51.37"
type input "-$0.08 (-0.05%)"
type input "160.48"
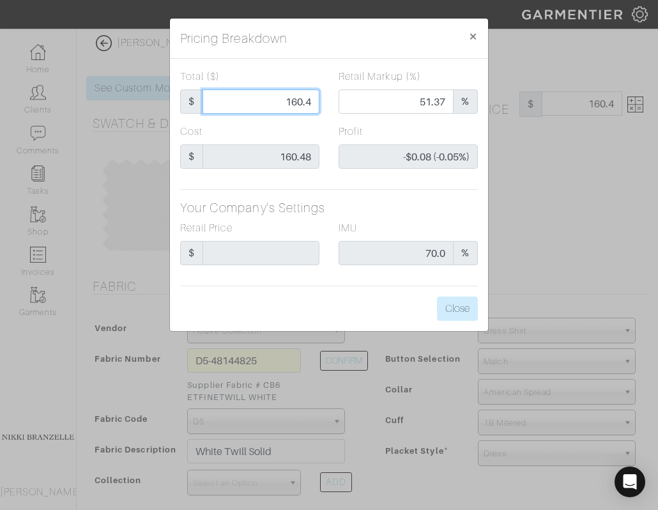
type input "51.40"
type input "$0.00 (0.00%)"
type input "160.48"
click at [462, 307] on button "Close" at bounding box center [457, 308] width 41 height 24
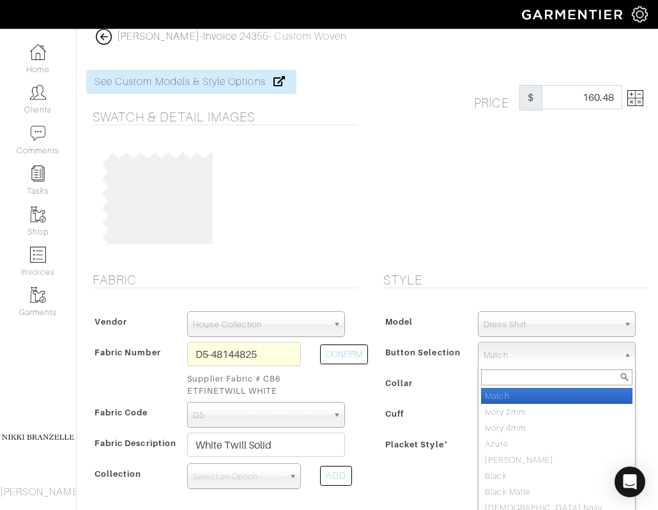
click at [502, 349] on span "Match" at bounding box center [551, 355] width 135 height 26
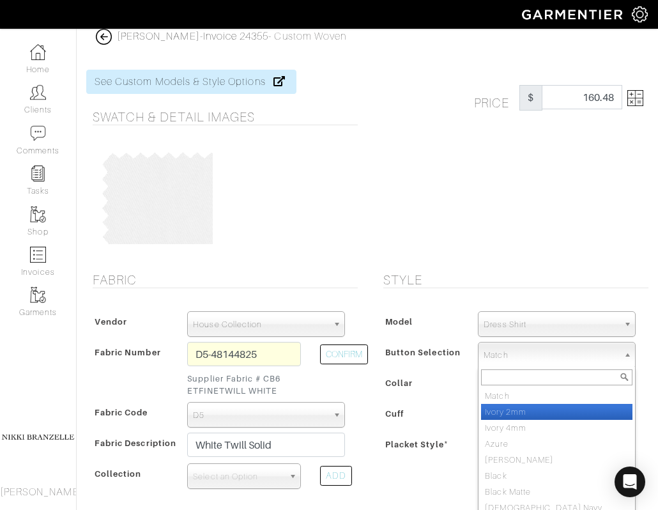
click at [507, 404] on li "Ivory 2mm" at bounding box center [556, 412] width 151 height 16
select select "2"
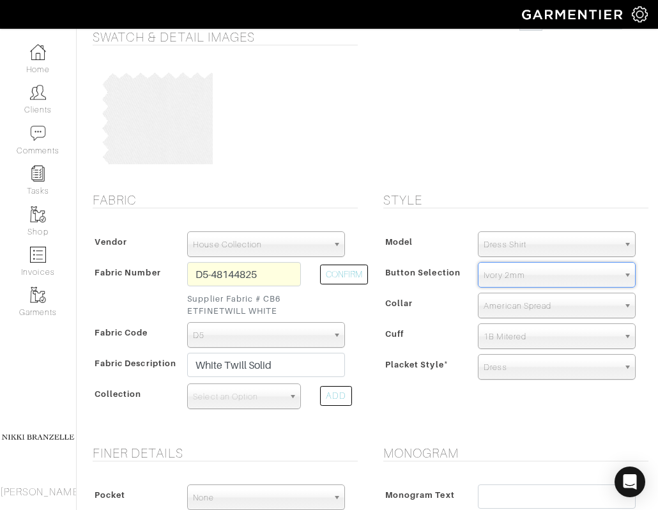
scroll to position [87, 0]
click at [523, 330] on span "1B Mitered" at bounding box center [551, 336] width 135 height 26
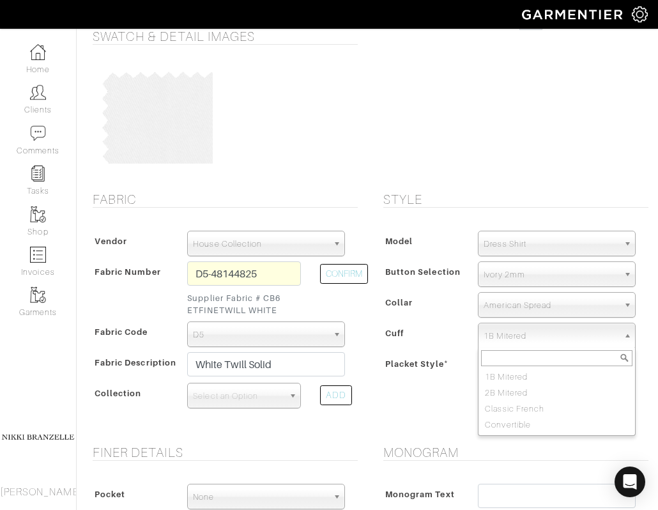
click at [456, 423] on div "Style Model Dress Shirt Casual Shirt Short Sleeve Tuxedo - Plain Front Tuxedo -…" at bounding box center [512, 311] width 291 height 238
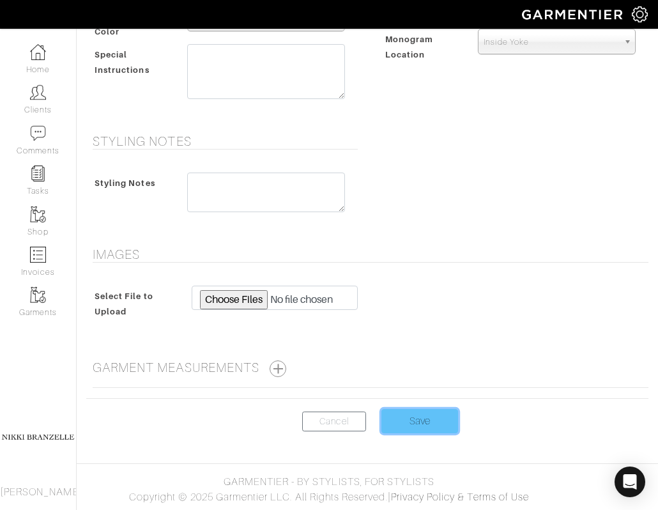
click at [406, 419] on input "Save" at bounding box center [419, 421] width 77 height 24
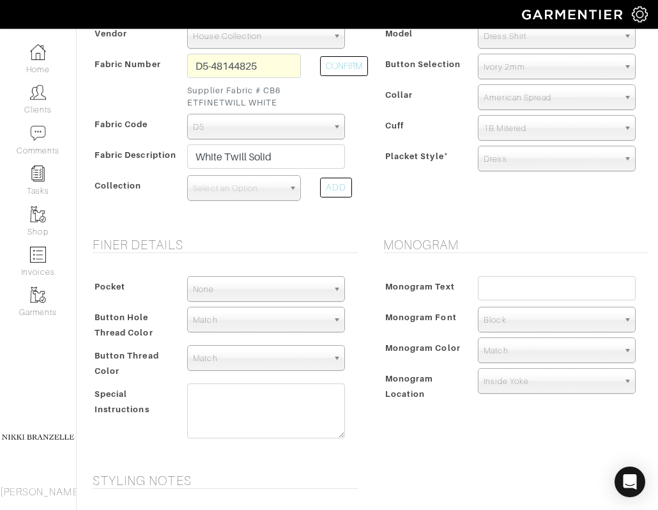
scroll to position [277, 0]
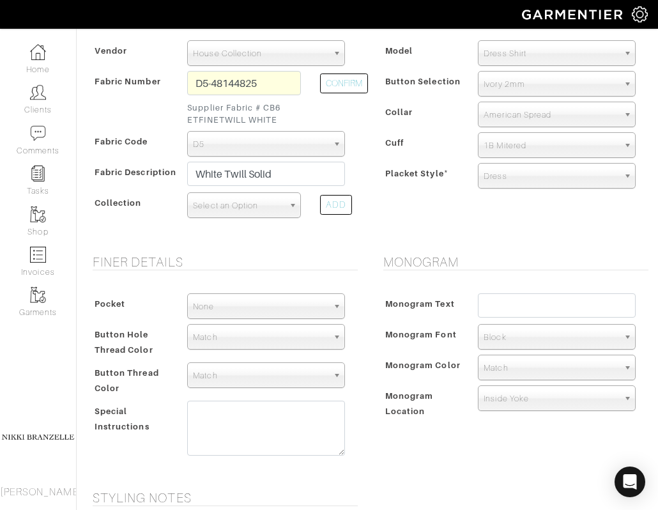
click at [254, 214] on span "Select an Option" at bounding box center [238, 206] width 91 height 26
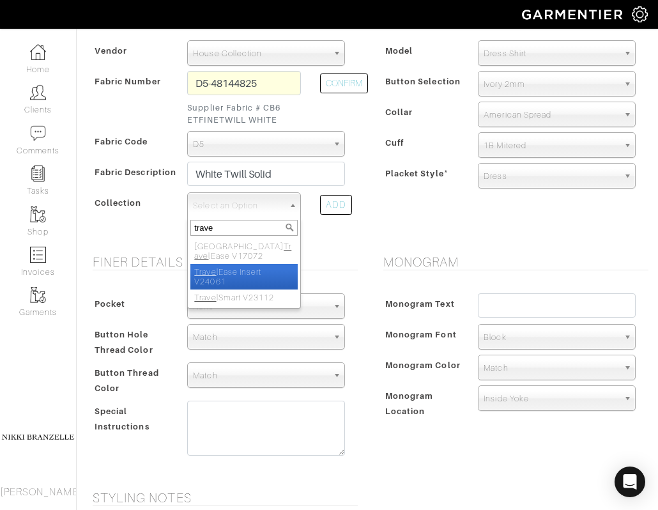
type input "trave"
click at [255, 271] on li "Trave lEase Insert V24061" at bounding box center [243, 277] width 107 height 26
select select "936"
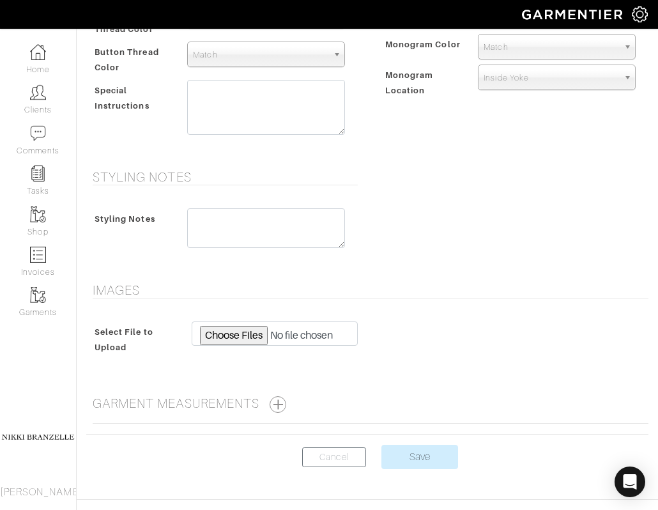
scroll to position [636, 0]
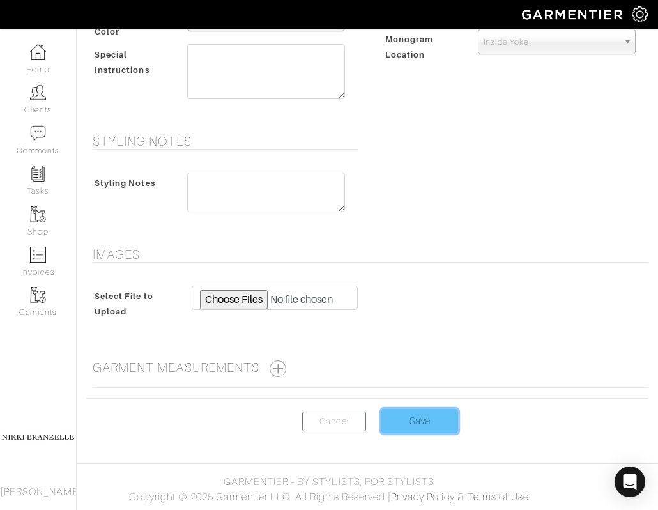
click at [427, 423] on input "Save" at bounding box center [419, 421] width 77 height 24
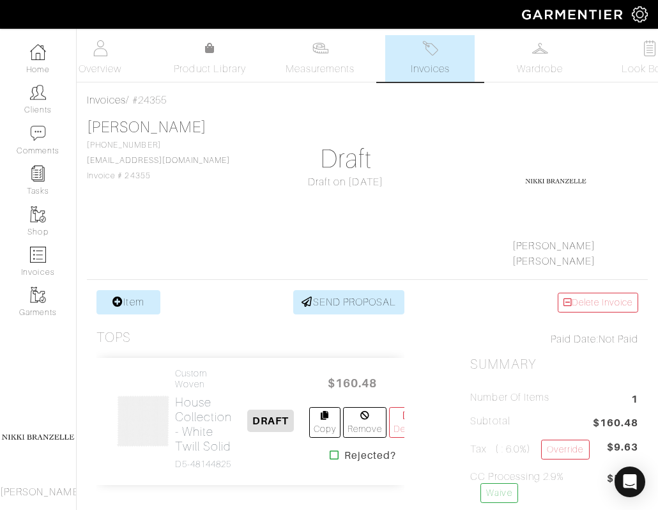
click at [425, 68] on span "Invoices" at bounding box center [430, 68] width 39 height 15
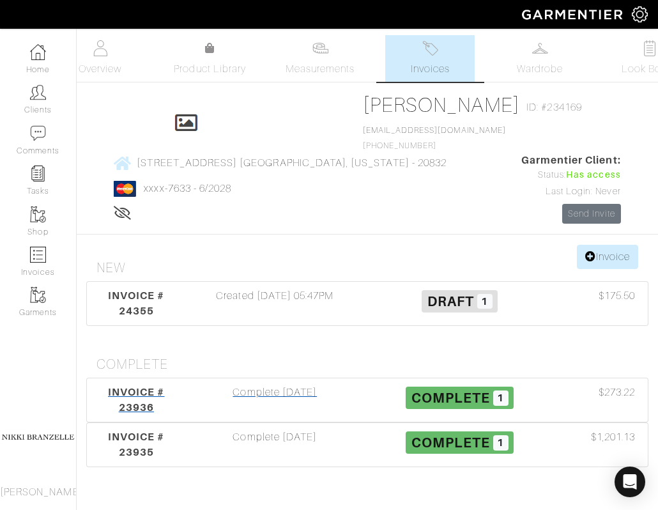
click at [143, 400] on span "INVOICE # 23936" at bounding box center [136, 399] width 56 height 27
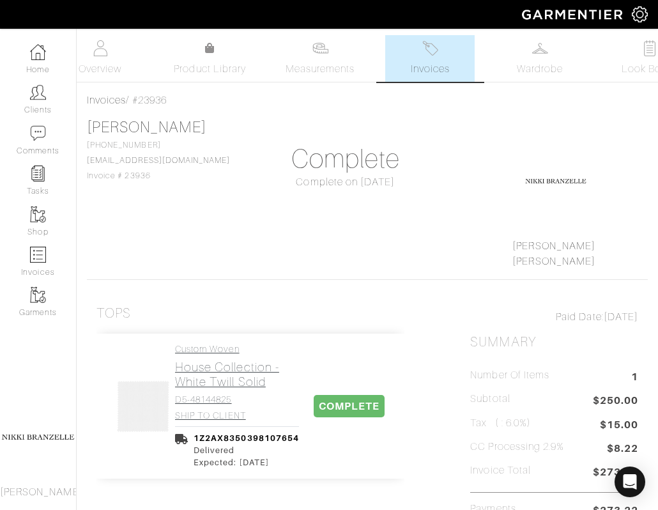
click at [225, 376] on h2 "House Collection - White Twill Solid" at bounding box center [237, 374] width 124 height 29
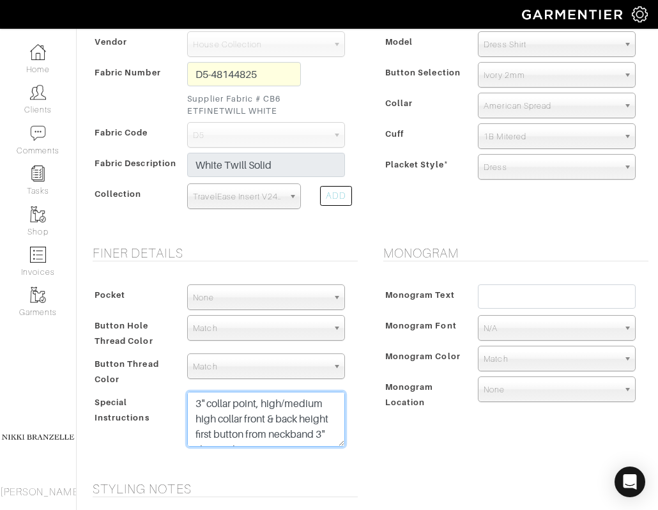
scroll to position [61, 0]
drag, startPoint x: 195, startPoint y: 404, endPoint x: 374, endPoint y: 482, distance: 195.1
click at [374, 482] on form "See Custom Models & Style Options Swatch & Detail Images Price $ 250.00 Fabric …" at bounding box center [367, 285] width 562 height 1021
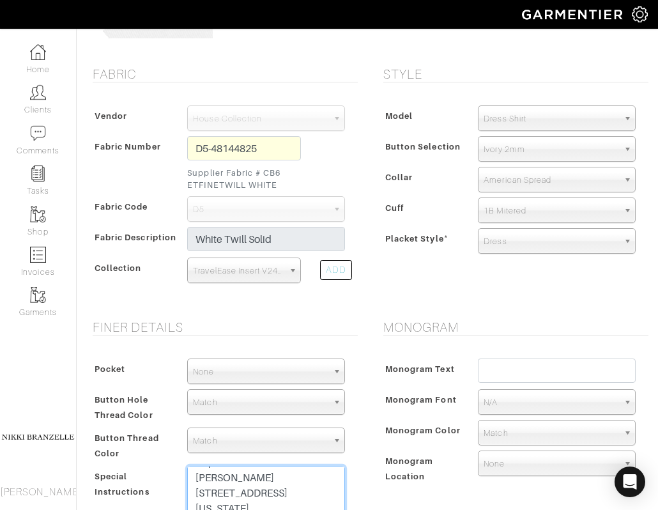
scroll to position [206, 0]
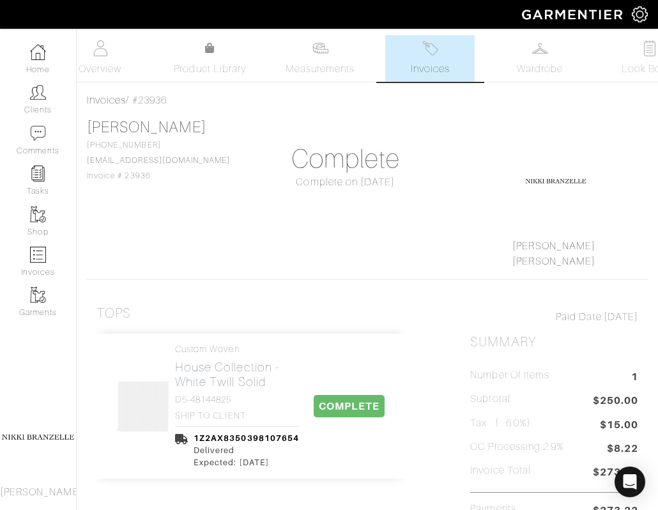
click at [437, 42] on img at bounding box center [430, 48] width 16 height 16
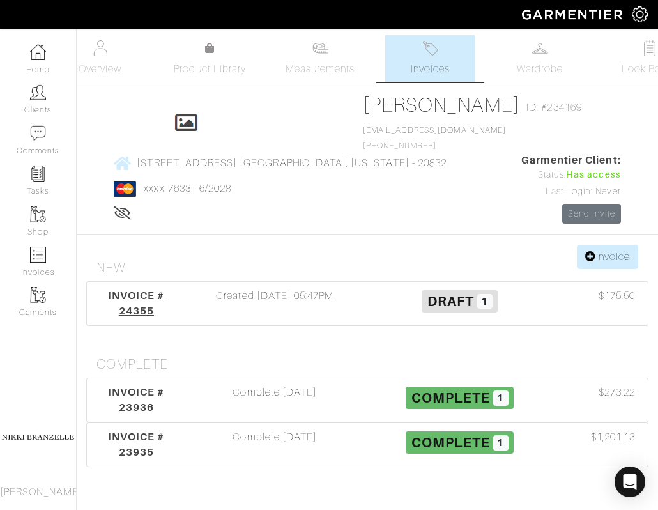
click at [261, 298] on div "Created [DATE] 05:47PM" at bounding box center [275, 303] width 185 height 31
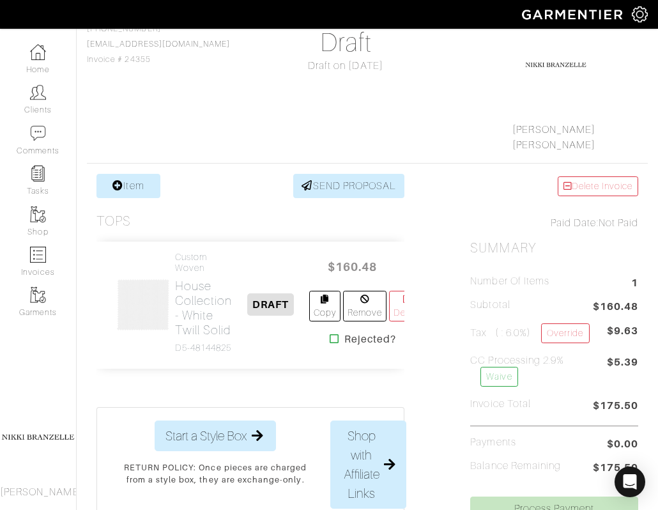
scroll to position [148, 0]
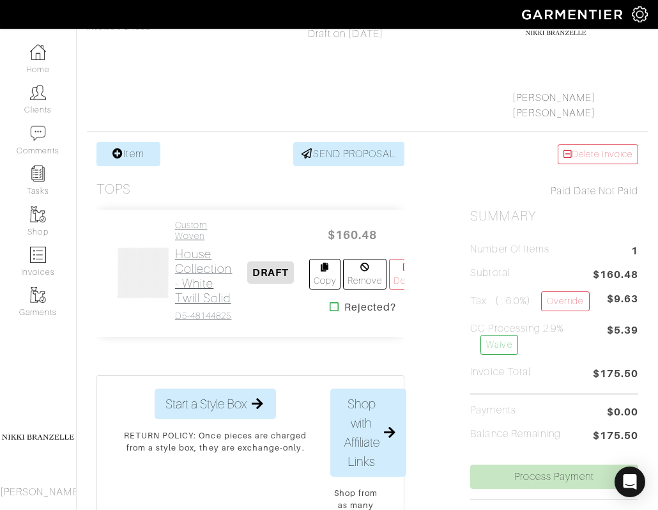
click at [188, 278] on h2 "House Collection - White Twill Solid" at bounding box center [203, 276] width 57 height 59
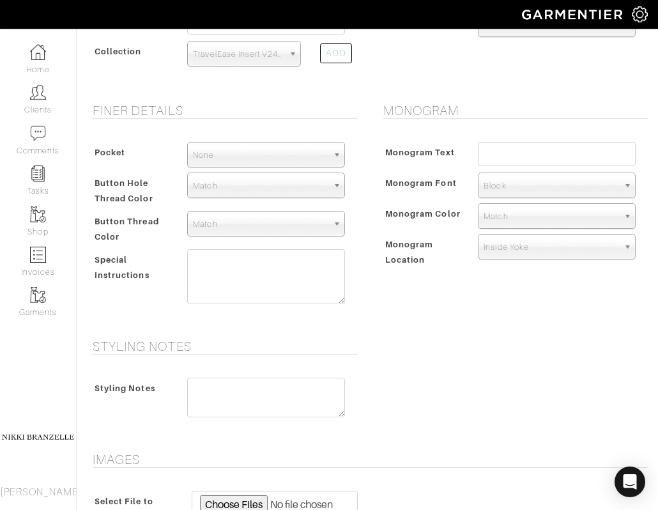
scroll to position [458, 0]
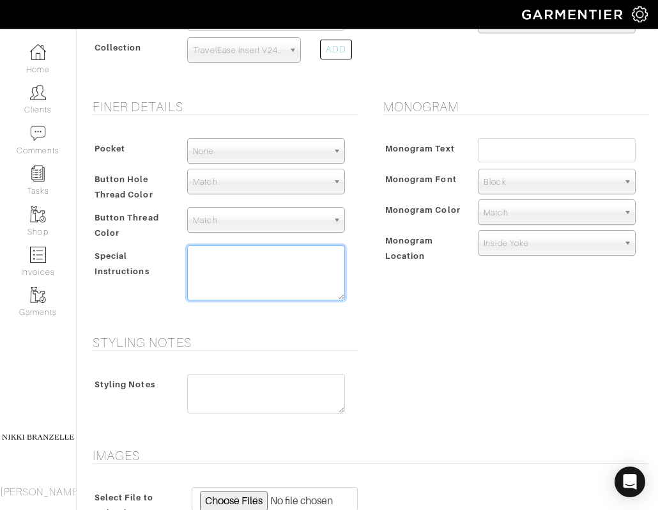
click at [232, 286] on textarea at bounding box center [266, 272] width 158 height 55
paste textarea "3" collar point, high/medium high collar front & back height first button from …"
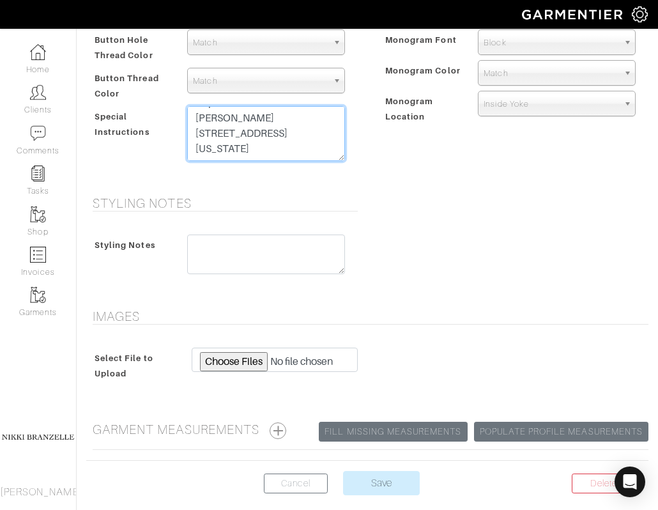
scroll to position [600, 0]
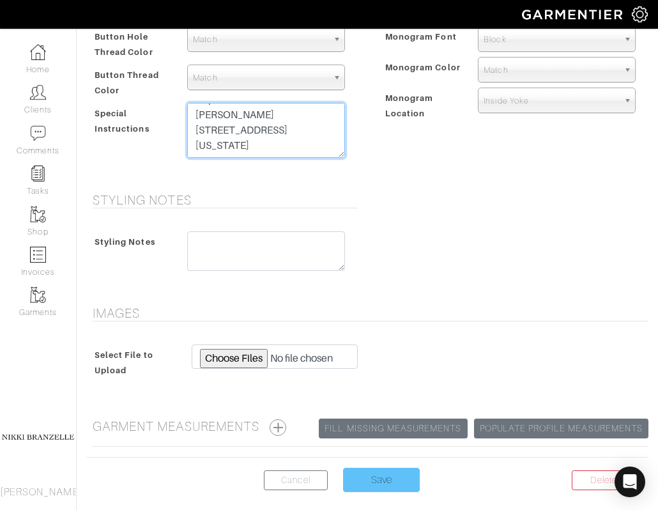
type textarea "3" collar point, high/medium high collar front & back height first button from …"
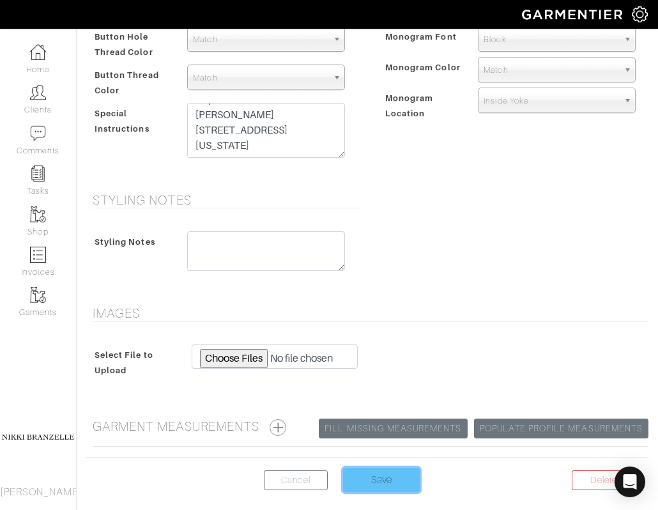
click at [372, 479] on input "Save" at bounding box center [381, 480] width 77 height 24
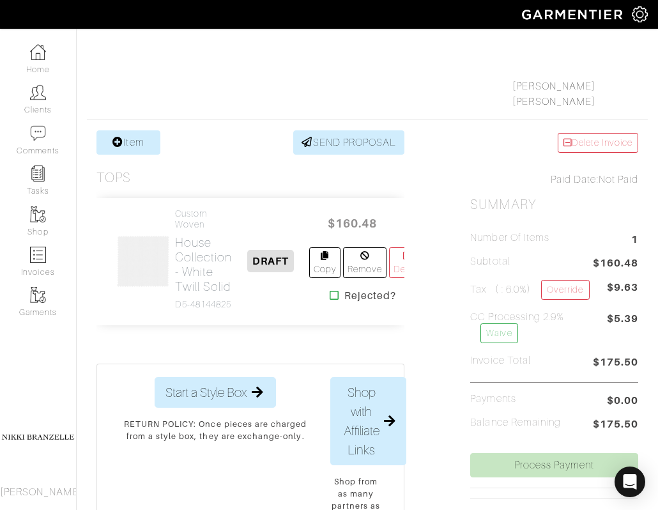
scroll to position [163, 0]
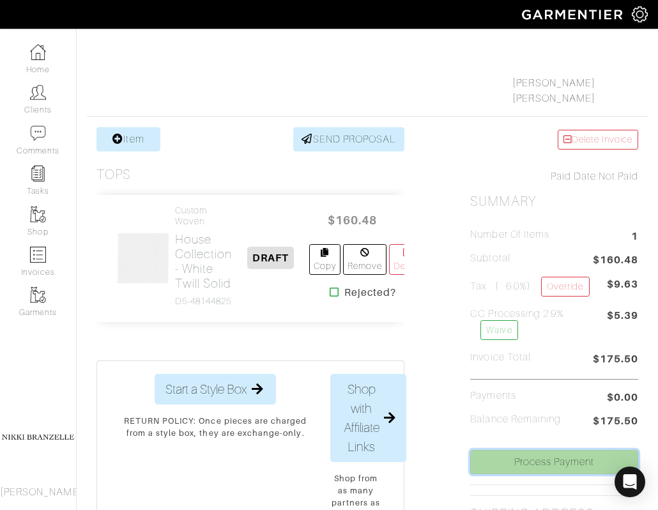
click at [554, 464] on link "Process Payment" at bounding box center [554, 462] width 168 height 24
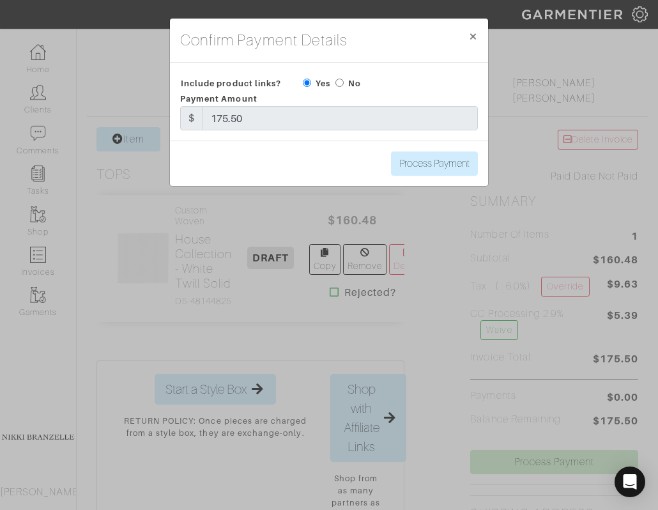
click at [434, 179] on div "Process Payment" at bounding box center [329, 163] width 318 height 45
click at [434, 161] on input "Process Payment" at bounding box center [434, 163] width 87 height 24
type input "Process Payment"
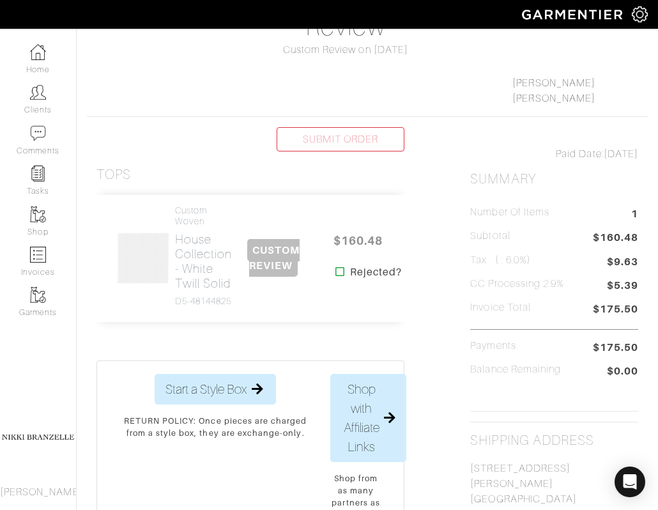
scroll to position [0, 0]
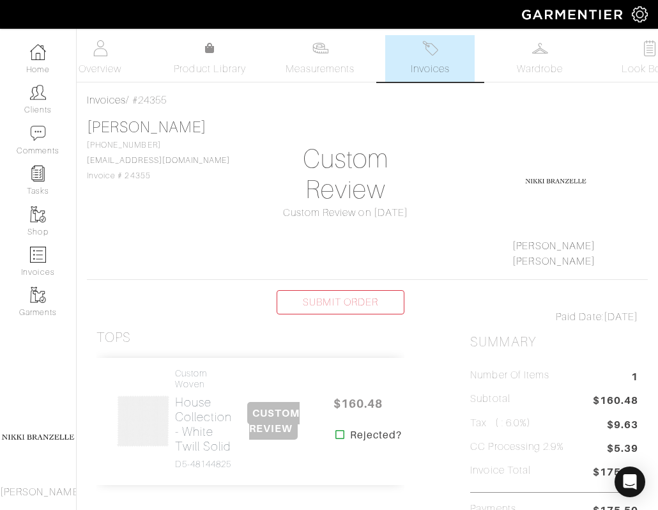
drag, startPoint x: 171, startPoint y: 177, endPoint x: 81, endPoint y: 177, distance: 90.1
click at [81, 177] on div "Invoices / #24355 [PERSON_NAME] [PHONE_NUMBER] [EMAIL_ADDRESS][DOMAIN_NAME] Inv…" at bounding box center [367, 498] width 581 height 811
copy span "Invoice # 24355"
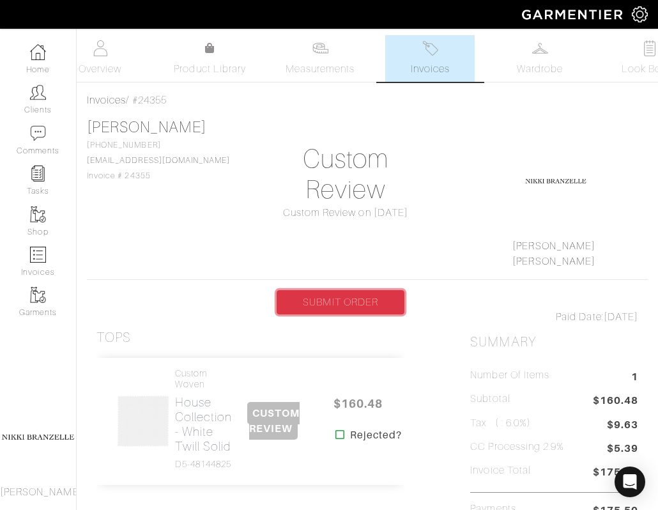
click at [347, 307] on link "SUBMIT ORDER" at bounding box center [341, 302] width 128 height 24
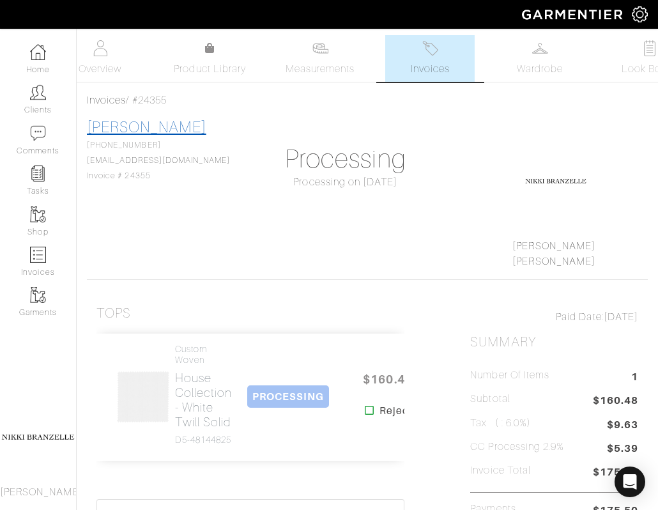
click at [141, 124] on link "[PERSON_NAME]" at bounding box center [146, 127] width 119 height 17
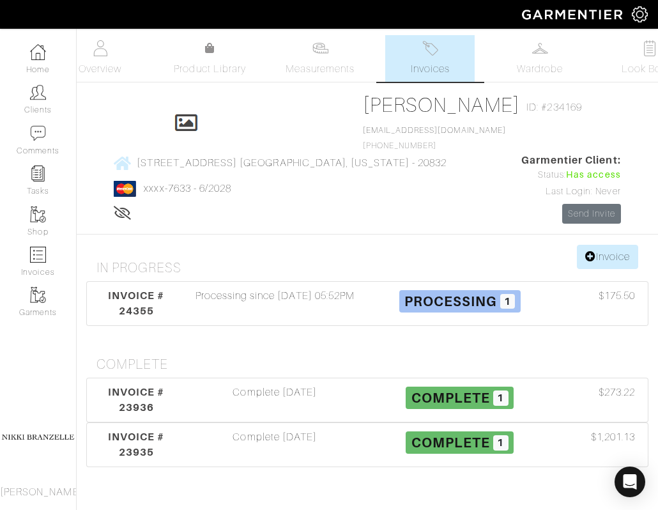
click at [363, 125] on div "[PERSON_NAME] ID: #234169 [EMAIL_ADDRESS][DOMAIN_NAME] [PHONE_NUMBER]" at bounding box center [475, 123] width 225 height 60
click at [363, 105] on link "[PERSON_NAME]" at bounding box center [442, 104] width 158 height 23
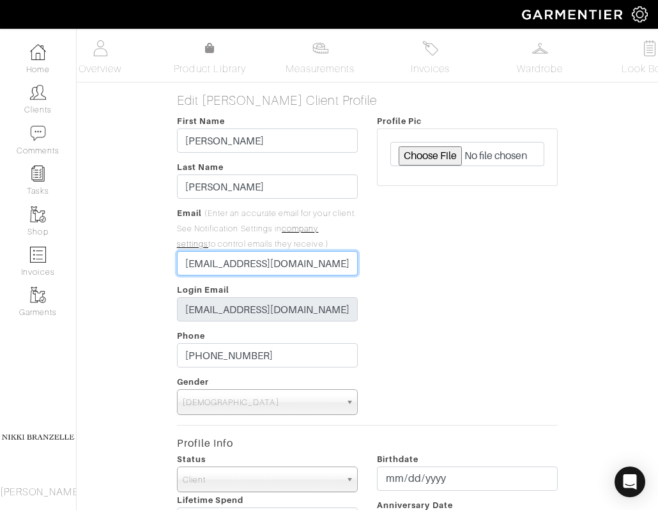
click at [224, 273] on input "[EMAIL_ADDRESS][DOMAIN_NAME]" at bounding box center [267, 263] width 181 height 24
click at [220, 268] on input "[EMAIL_ADDRESS][DOMAIN_NAME]" at bounding box center [267, 263] width 181 height 24
paste input "Jwebb@capfinllc"
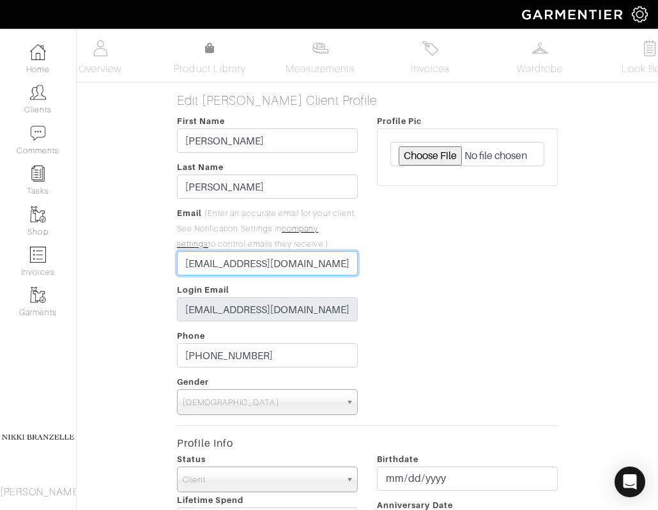
type input "[EMAIL_ADDRESS][DOMAIN_NAME]"
click at [450, 304] on div "Profile Pic" at bounding box center [467, 263] width 200 height 301
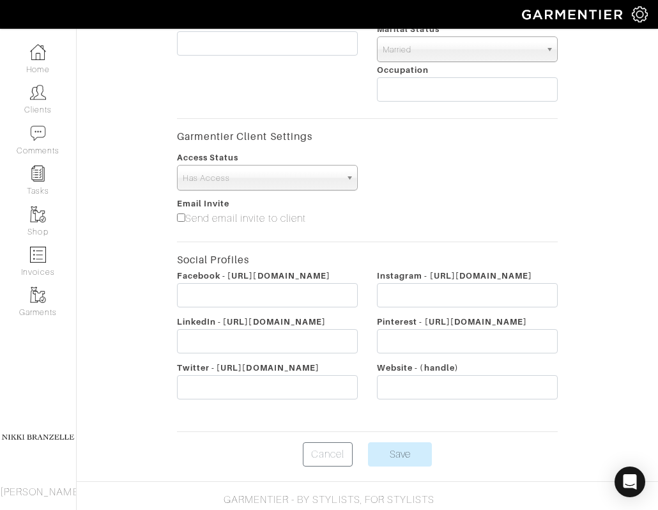
scroll to position [570, 0]
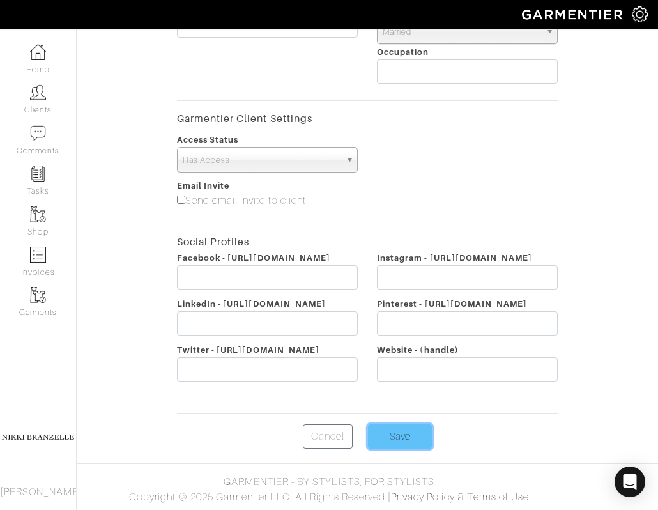
click at [418, 436] on input "Save" at bounding box center [400, 436] width 64 height 24
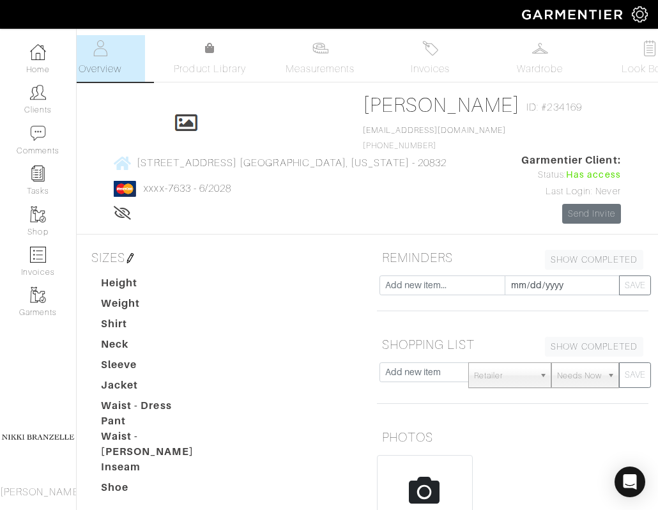
click at [231, 183] on link "xxxx-7633 - 6/2028" at bounding box center [188, 188] width 88 height 11
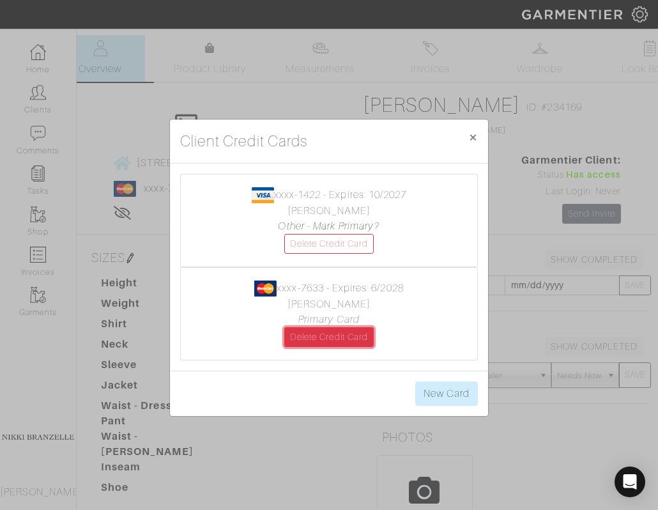
click at [335, 330] on link "Delete Credit Card" at bounding box center [328, 337] width 89 height 20
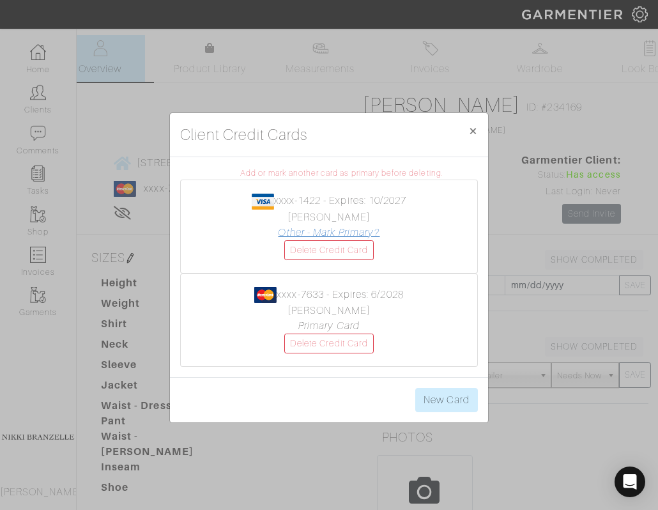
click at [346, 229] on link "Other - Mark Primary?" at bounding box center [329, 232] width 102 height 11
click at [357, 337] on link "Delete Credit Card" at bounding box center [328, 343] width 89 height 20
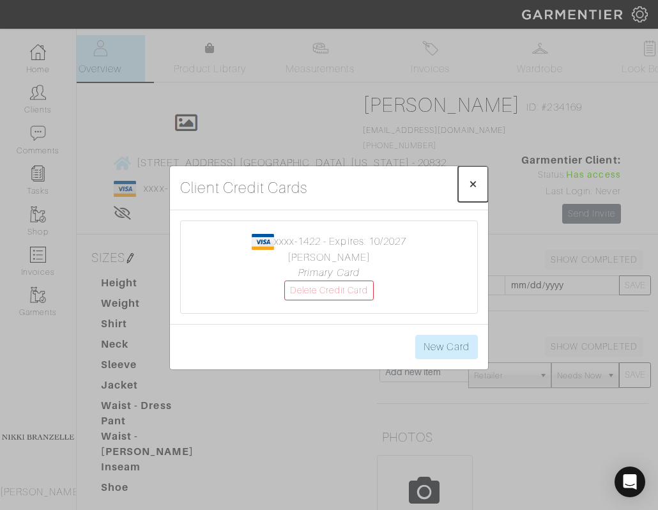
click at [476, 184] on span "×" at bounding box center [473, 183] width 10 height 17
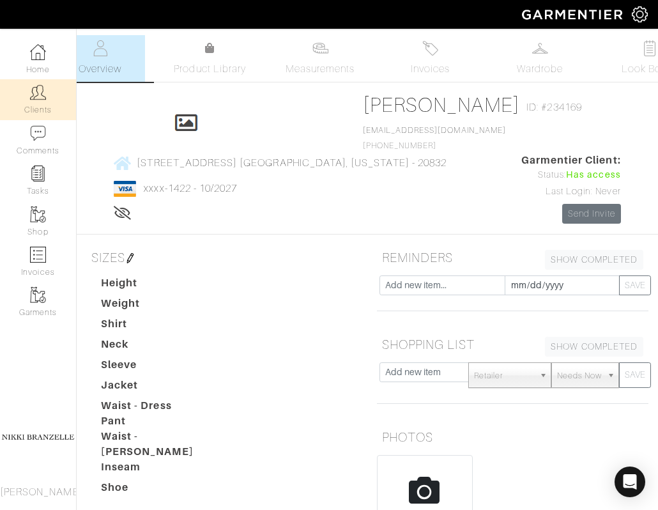
click at [49, 94] on link "Clients" at bounding box center [38, 99] width 76 height 40
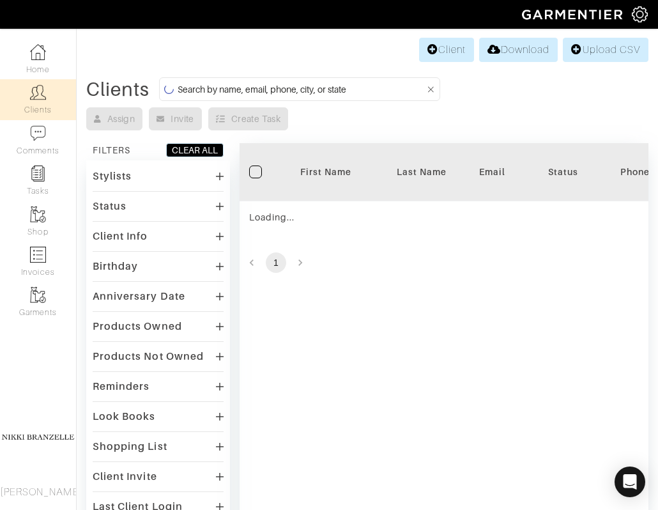
click at [240, 91] on input at bounding box center [301, 89] width 247 height 16
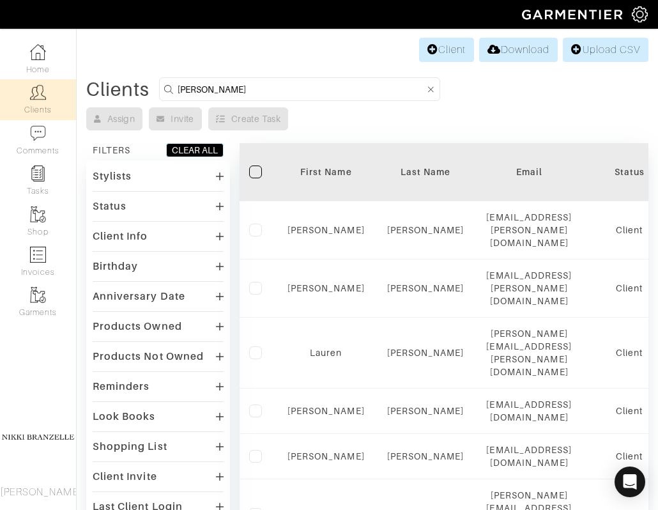
type input "leslie"
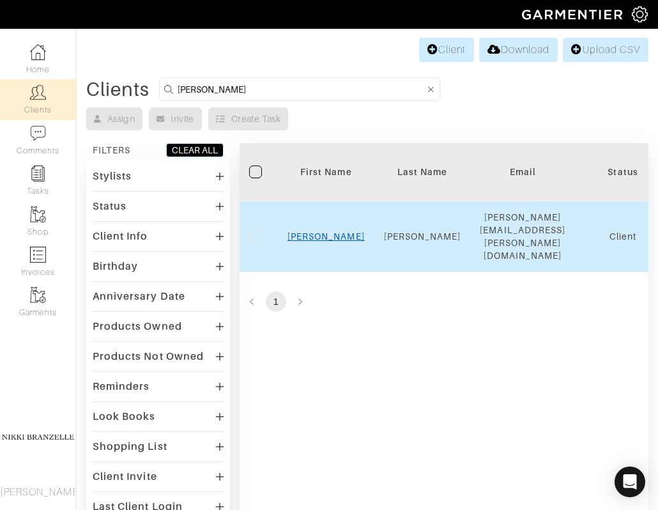
click at [326, 231] on link "Leslie" at bounding box center [325, 236] width 77 height 10
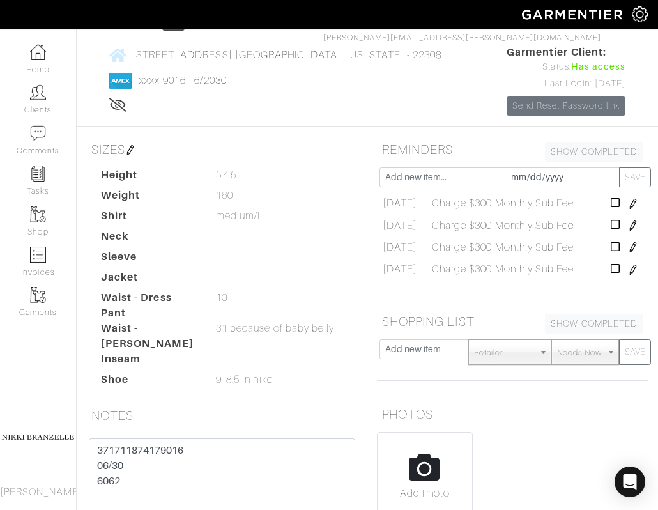
scroll to position [253, 0]
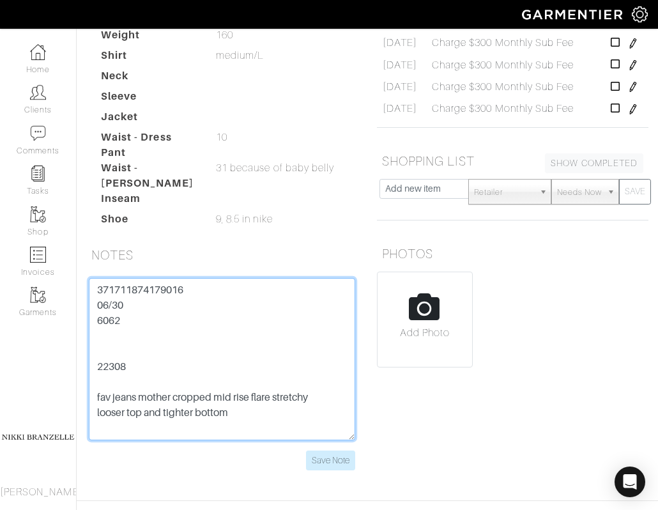
click at [171, 313] on textarea "371711874179016 06/30 6062 22308 fav jeans mother cropped mid rise flare stretc…" at bounding box center [222, 359] width 266 height 162
click at [170, 305] on textarea "371711874179016 06/30 6062 22308 fav jeans mother cropped mid rise flare stretc…" at bounding box center [222, 359] width 266 height 162
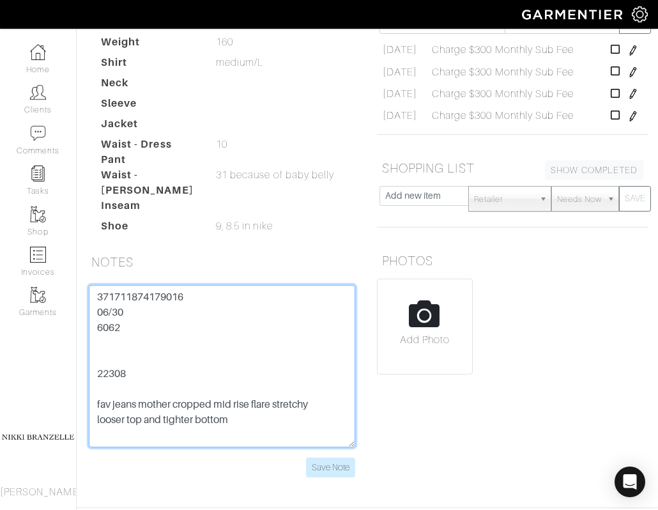
scroll to position [247, 0]
